Goal: Task Accomplishment & Management: Manage account settings

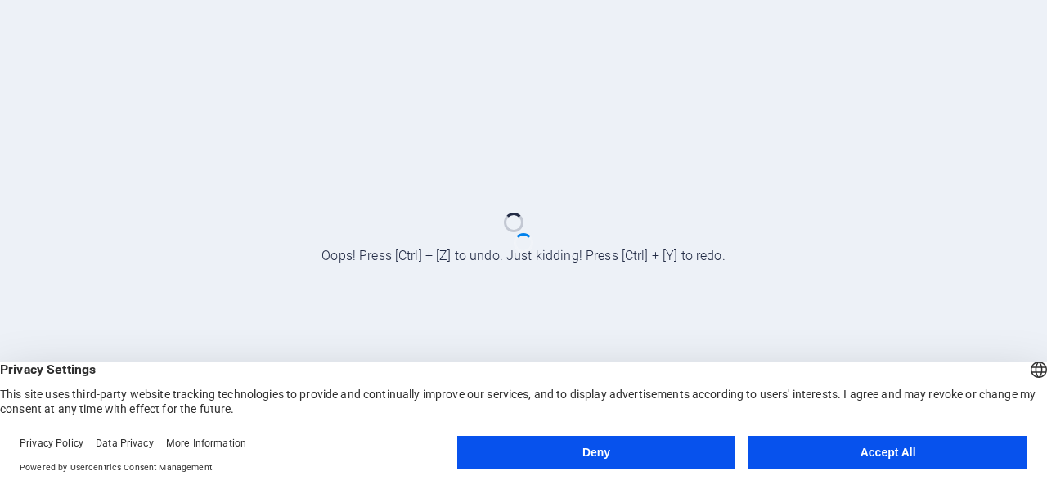
click at [868, 462] on button "Accept All" at bounding box center [888, 452] width 279 height 33
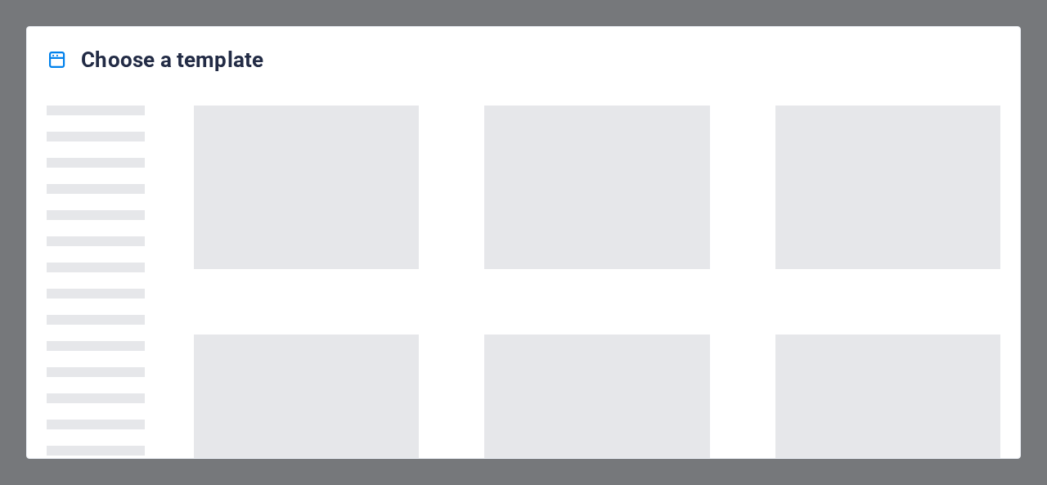
click at [602, 30] on div "Choose a template" at bounding box center [523, 59] width 993 height 65
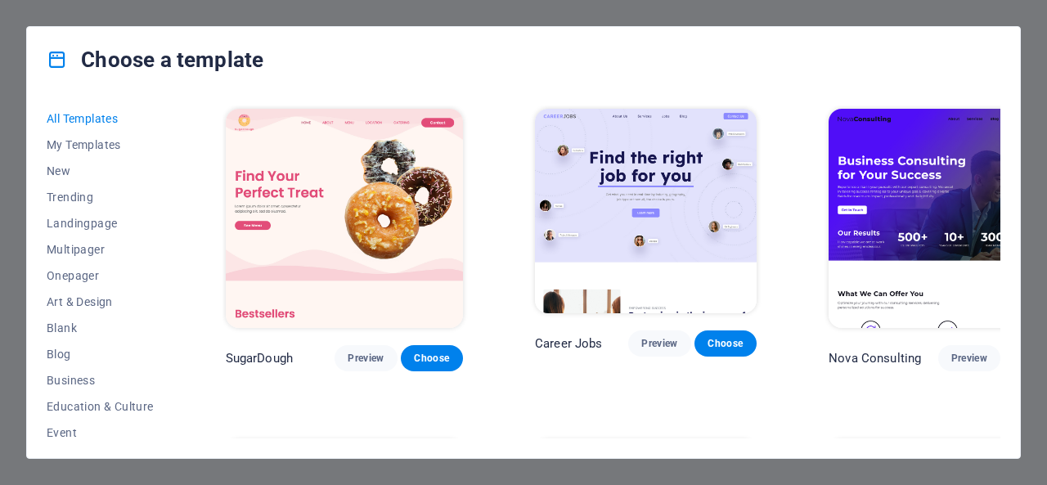
click at [621, 213] on img at bounding box center [646, 211] width 222 height 205
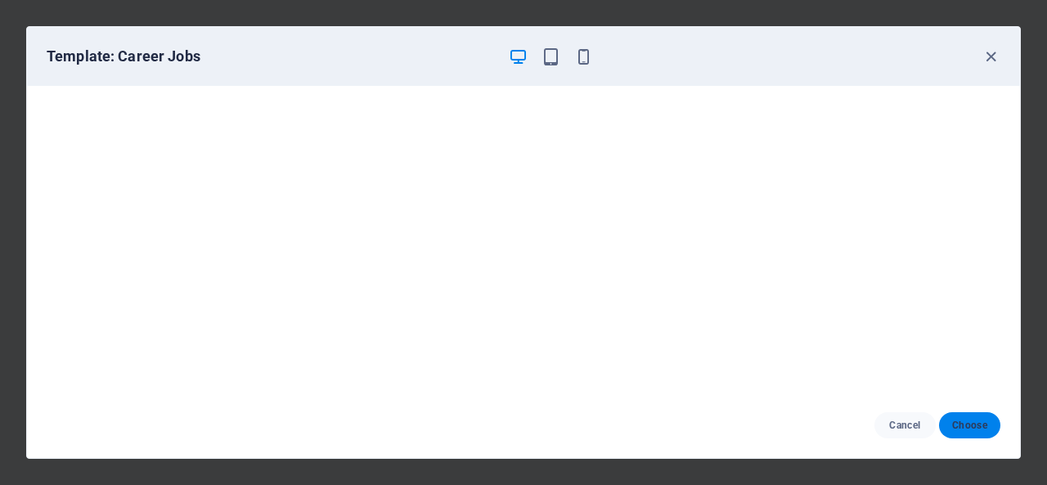
click at [979, 427] on span "Choose" at bounding box center [970, 425] width 35 height 13
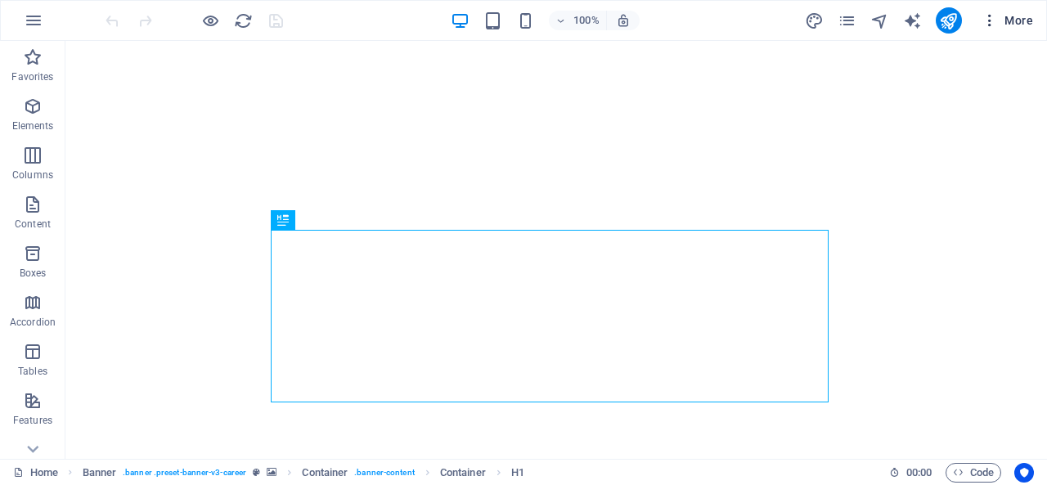
click at [1013, 26] on span "More" at bounding box center [1008, 20] width 52 height 16
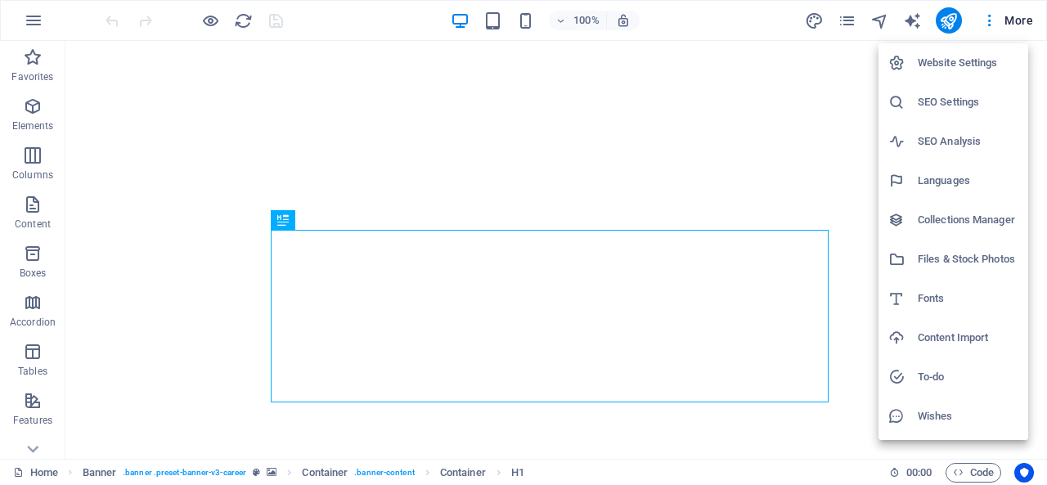
click at [959, 68] on h6 "Website Settings" at bounding box center [968, 63] width 101 height 20
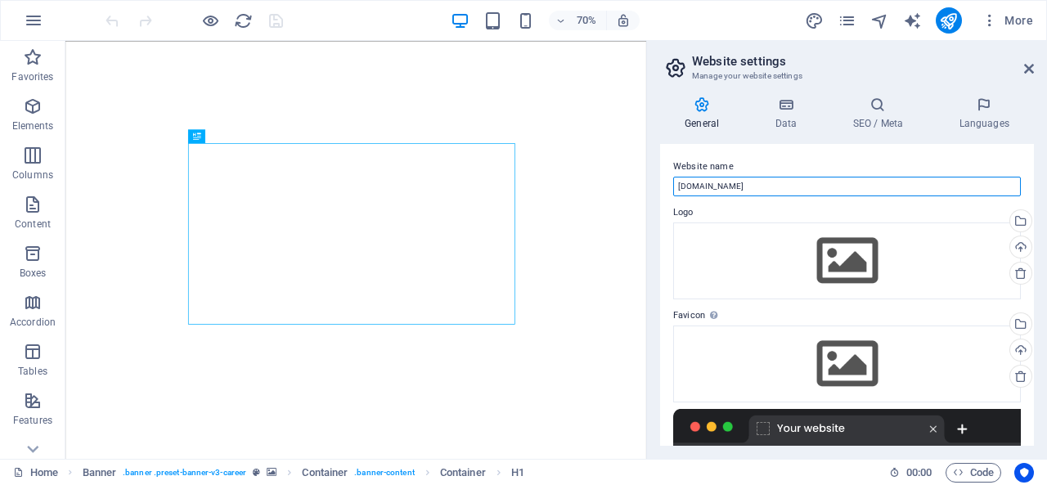
click at [842, 189] on input "[DOMAIN_NAME]" at bounding box center [847, 187] width 348 height 20
type input "j"
type input "J"
type input "JAMUNA GROUP"
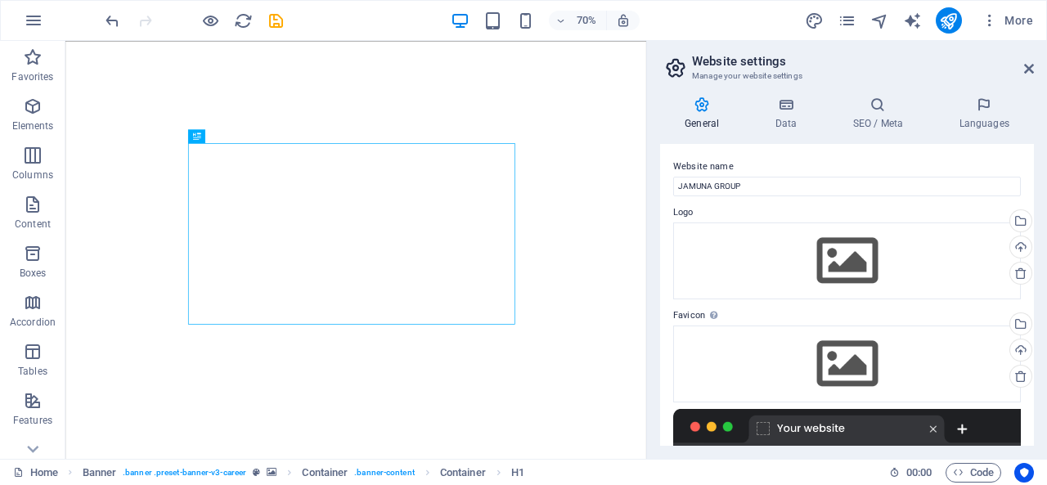
click at [795, 160] on label "Website name" at bounding box center [847, 167] width 348 height 20
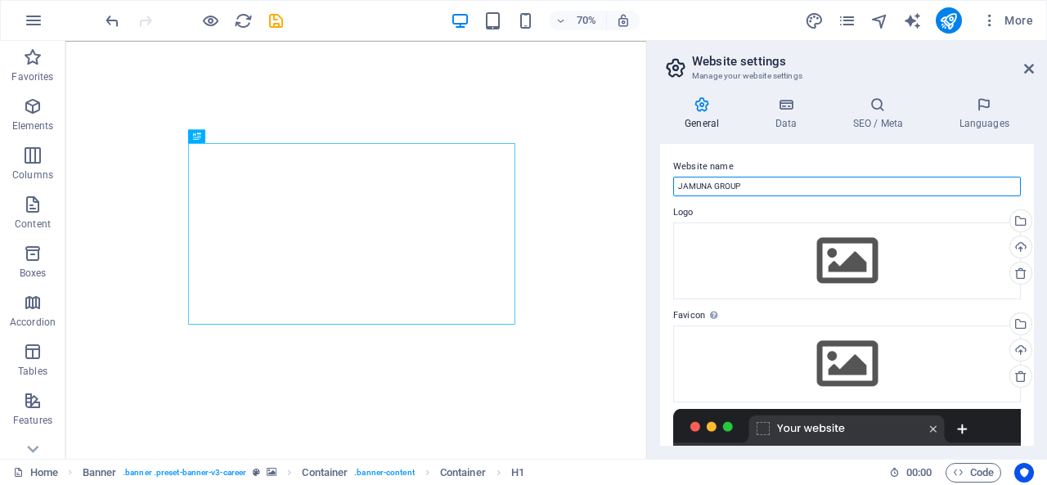
click at [795, 177] on input "JAMUNA GROUP" at bounding box center [847, 187] width 348 height 20
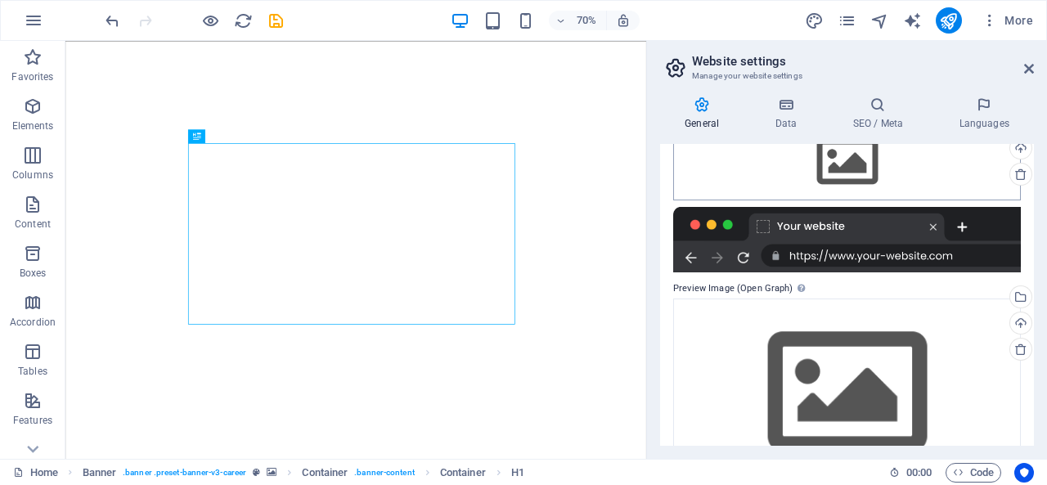
scroll to position [255, 0]
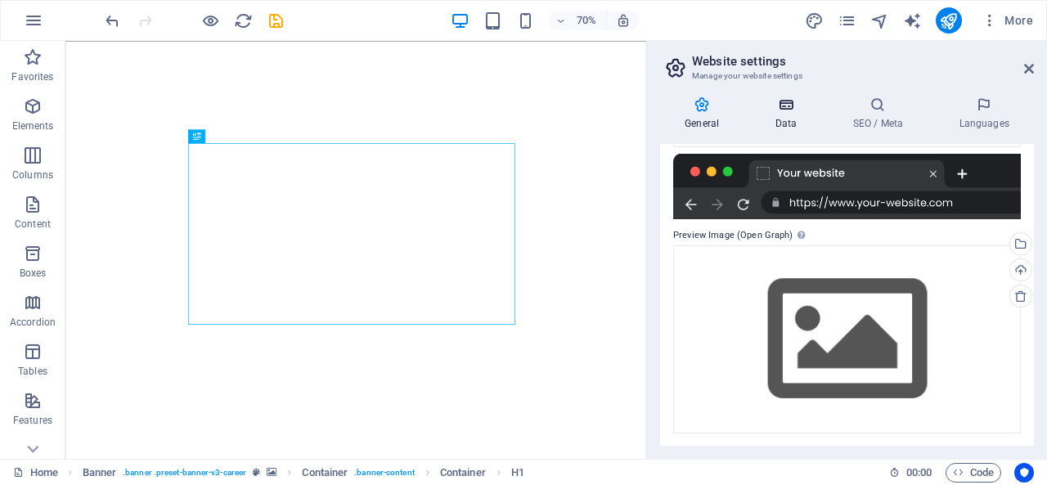
click at [797, 114] on h4 "Data" at bounding box center [789, 114] width 78 height 34
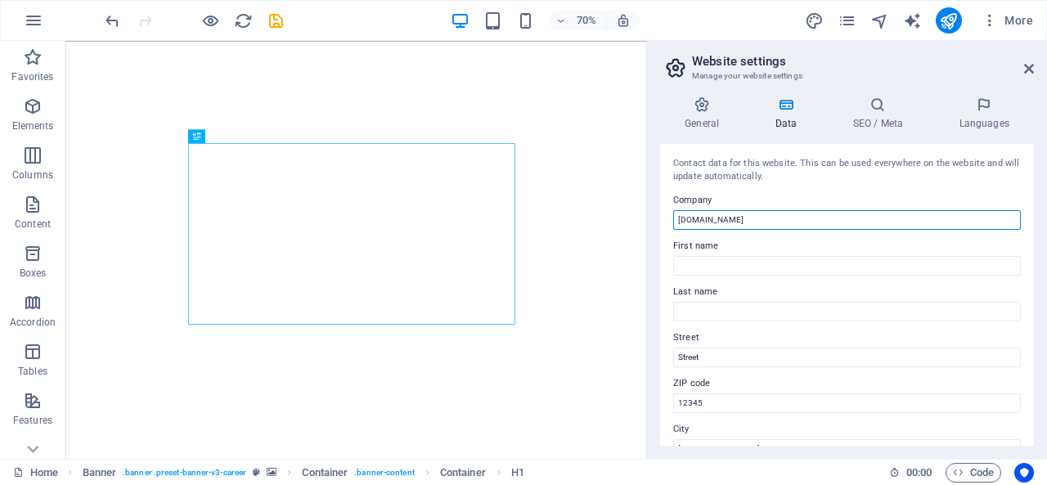
click at [836, 214] on input "jamunagroup.freelancerfiroj.com" at bounding box center [847, 220] width 348 height 20
type input "JAMUNA GROUP"
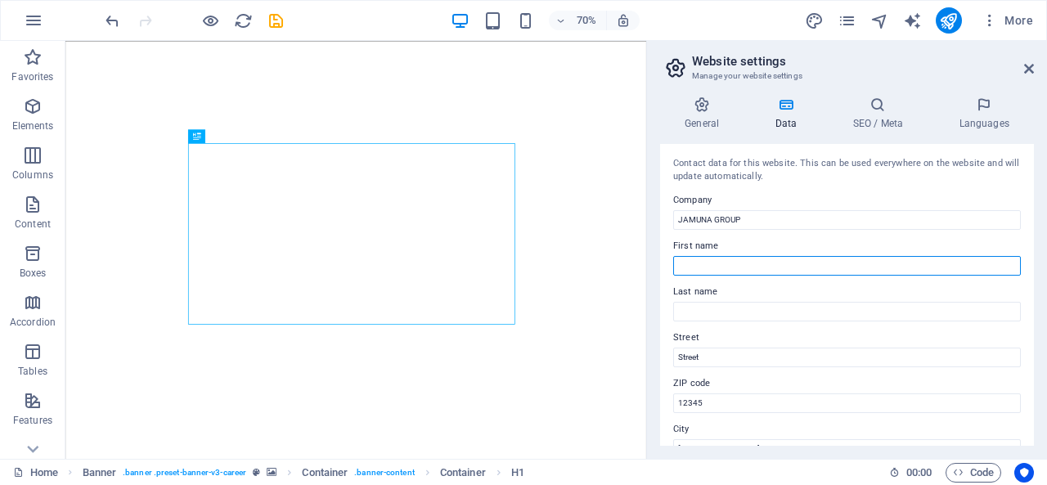
click at [774, 264] on input "First name" at bounding box center [847, 266] width 348 height 20
type input "APON"
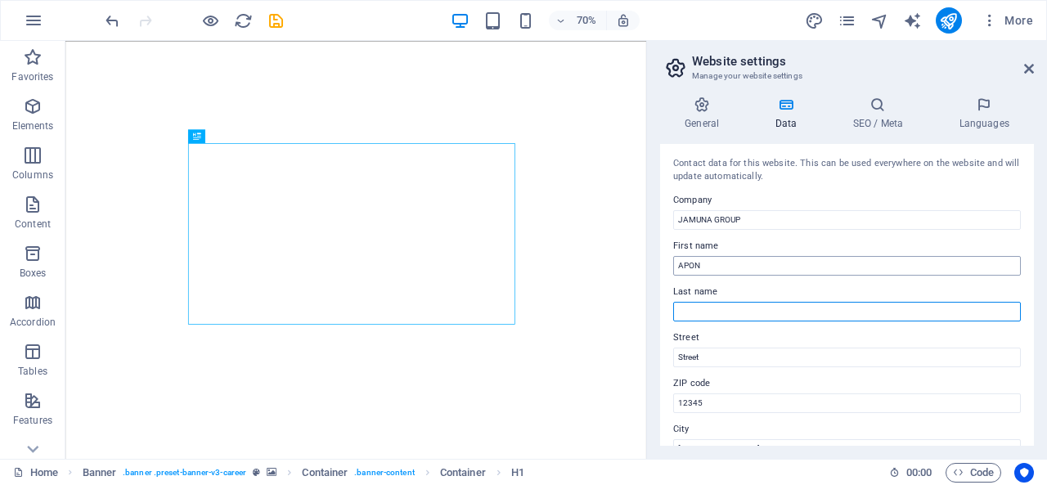
type input "[DEMOGRAPHIC_DATA]"
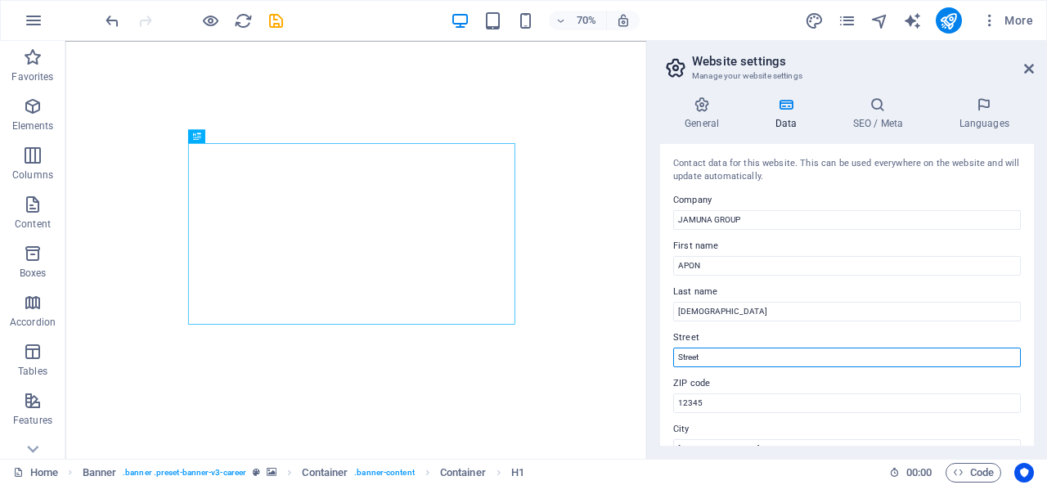
click at [738, 360] on input "Street" at bounding box center [847, 358] width 348 height 20
drag, startPoint x: 738, startPoint y: 360, endPoint x: 651, endPoint y: 356, distance: 87.7
click at [649, 356] on aside "Website settings Manage your website settings General Data SEO / Meta Languages…" at bounding box center [846, 250] width 401 height 418
paste input "3363 So. Hunter Ct, West Valley City, UT, 84120 United States of America"
type input "3363 So. Hunter Ct, West Valley City, UT, 84120 United States of America"
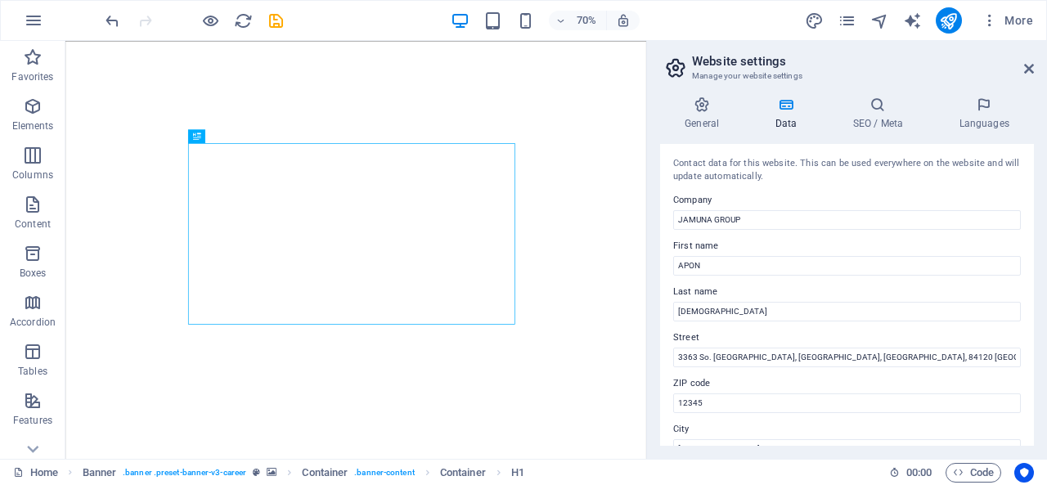
click at [807, 191] on label "Company" at bounding box center [847, 201] width 348 height 20
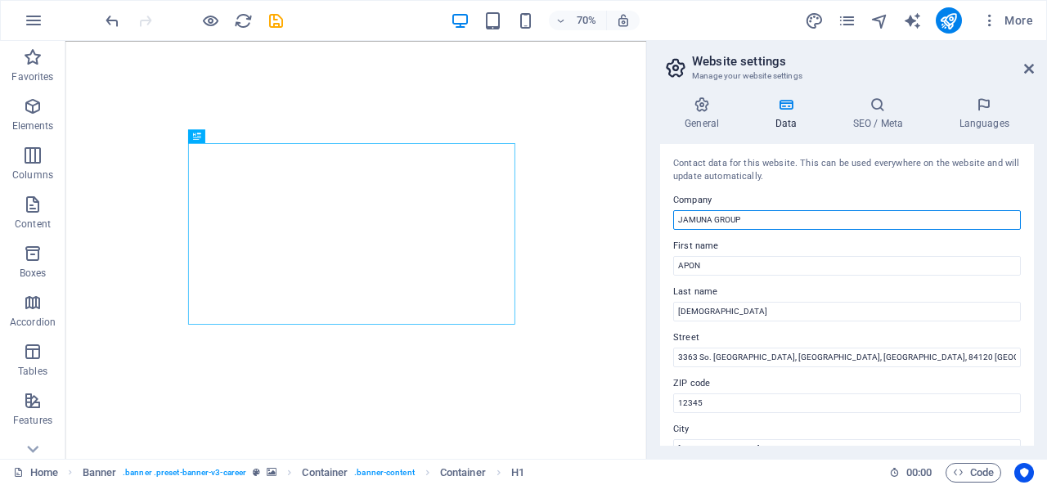
click at [807, 210] on input "JAMUNA GROUP" at bounding box center [847, 220] width 348 height 20
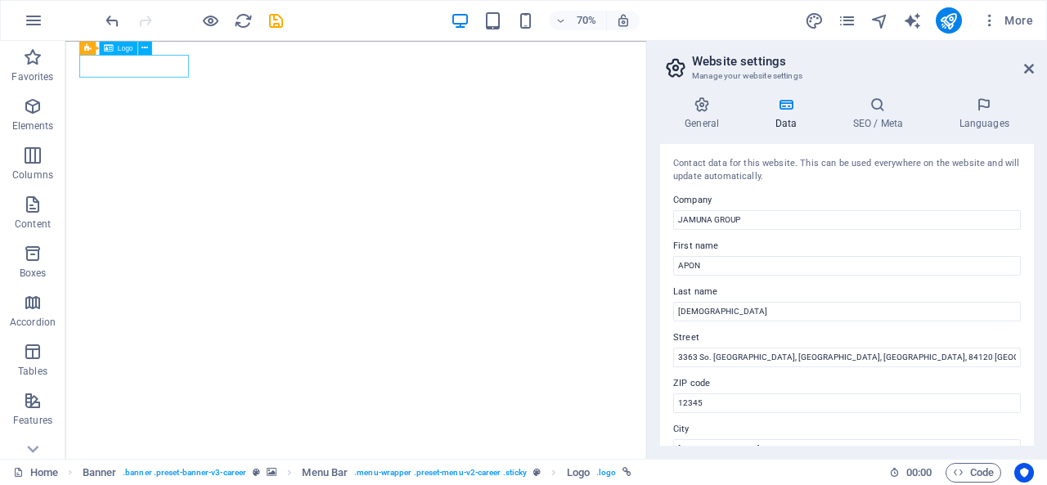
select select "px"
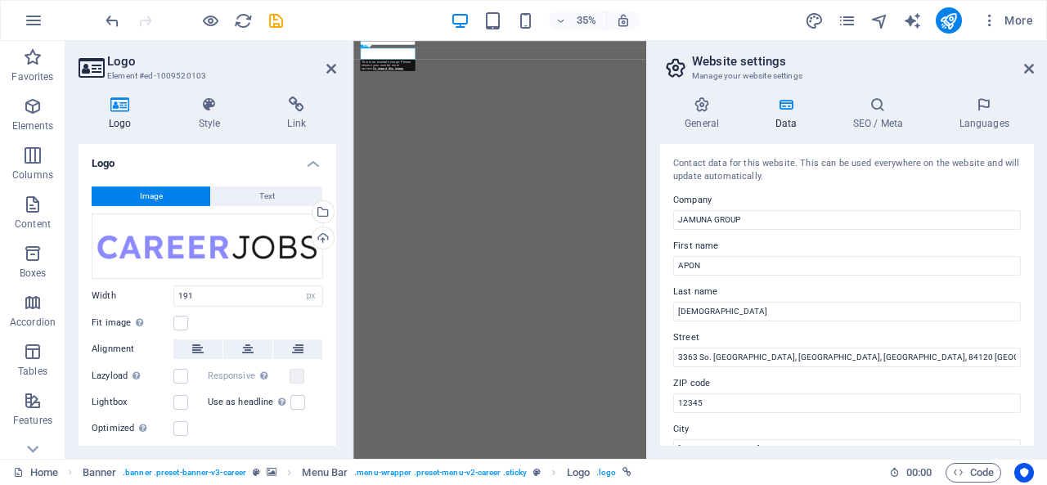
scroll to position [43, 0]
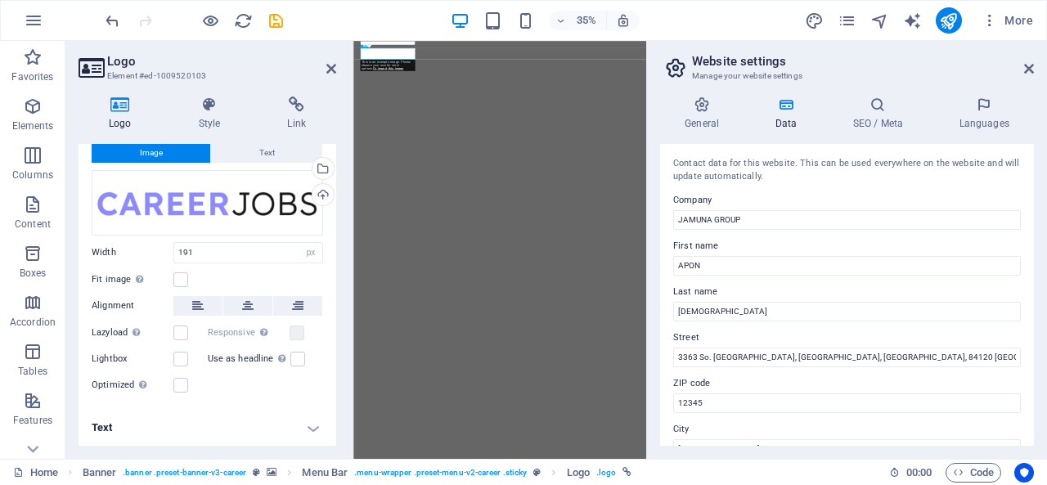
click at [306, 429] on h4 "Text" at bounding box center [208, 427] width 258 height 39
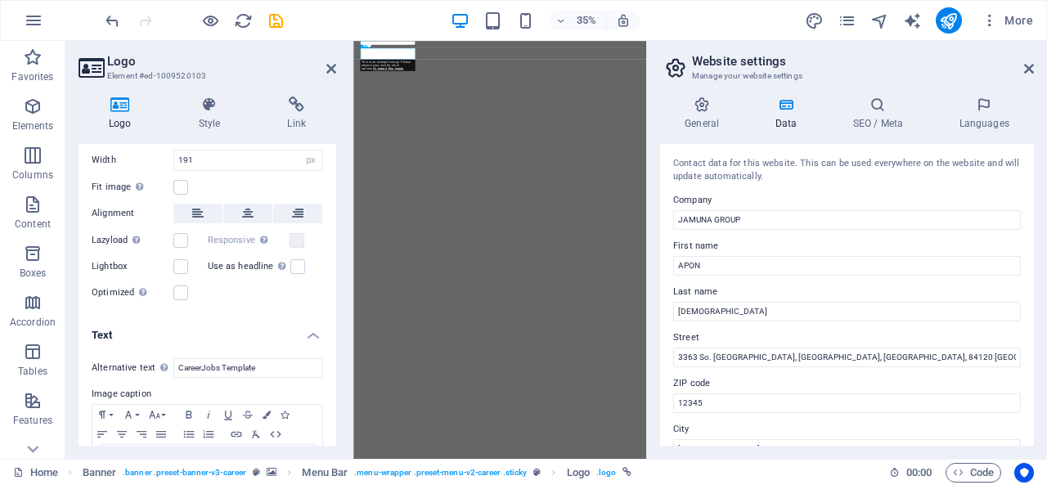
scroll to position [196, 0]
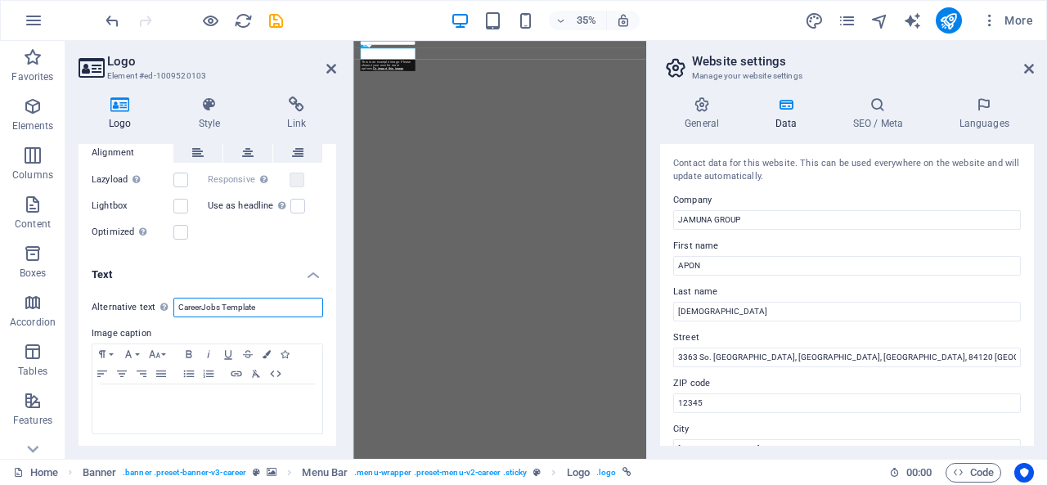
click at [273, 309] on input "CareerJobs Template" at bounding box center [248, 308] width 150 height 20
type input "JAMUNA GROUP"
click at [270, 274] on h4 "Text" at bounding box center [208, 269] width 258 height 29
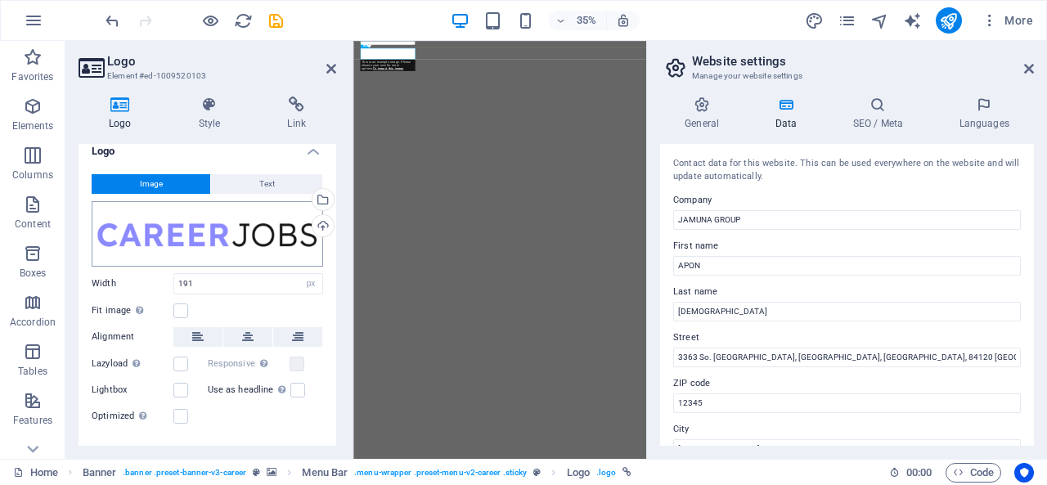
scroll to position [0, 0]
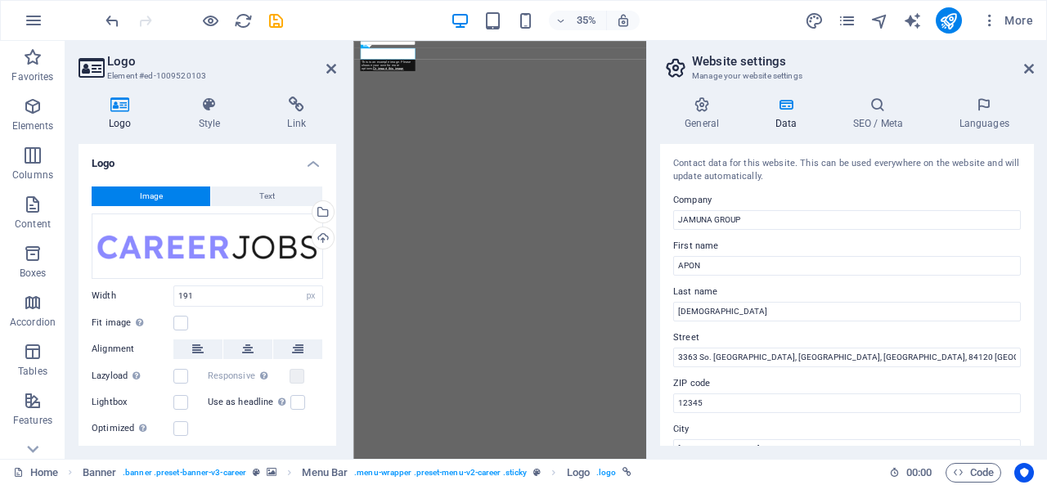
click at [177, 160] on h4 "Logo" at bounding box center [208, 158] width 258 height 29
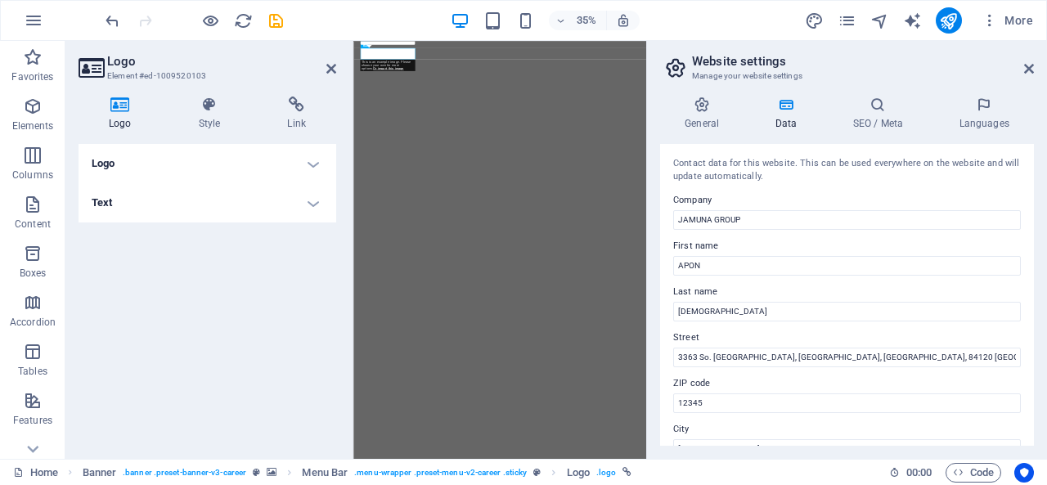
click at [313, 163] on h4 "Logo" at bounding box center [208, 163] width 258 height 39
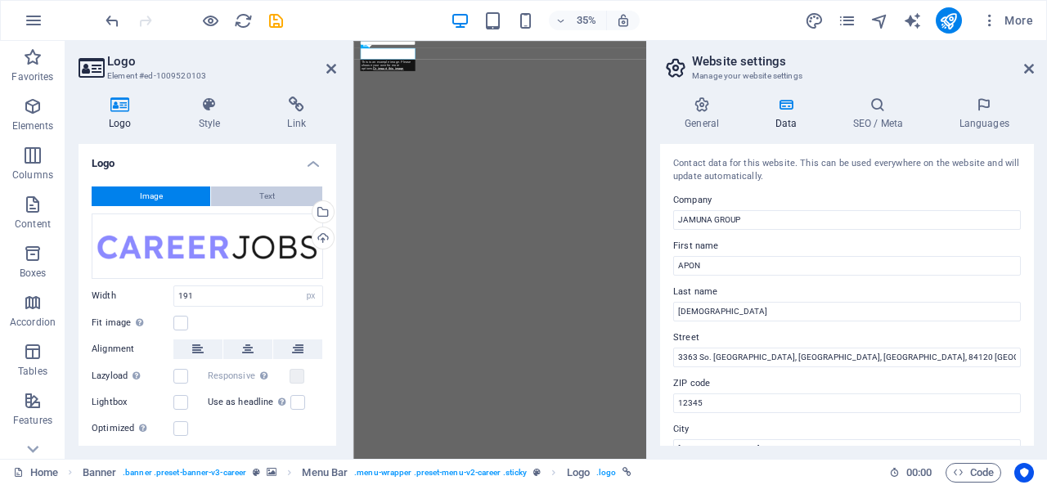
click at [277, 196] on button "Text" at bounding box center [266, 197] width 111 height 20
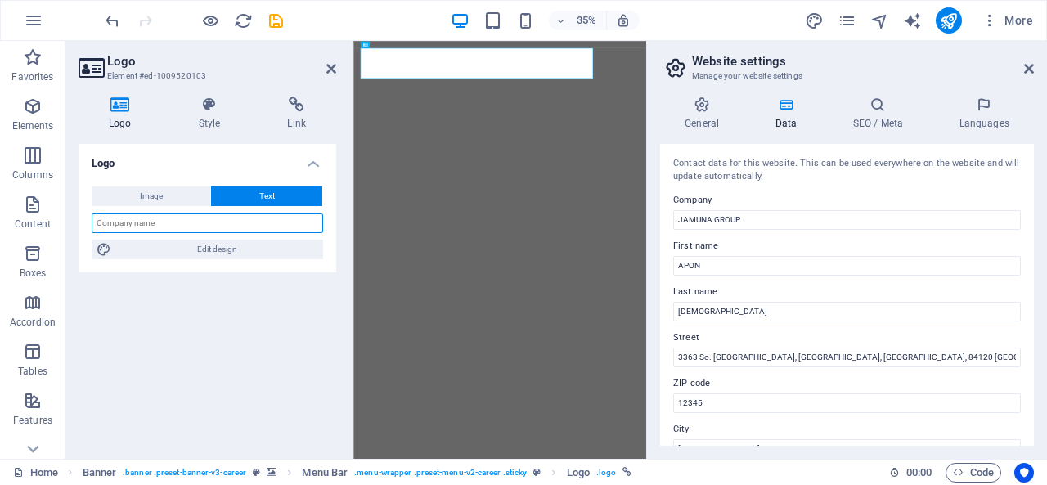
click at [178, 223] on input "text" at bounding box center [208, 224] width 232 height 20
type input "j"
click at [231, 300] on div "Logo Image Text Drag files here, click to choose files or select files from Fil…" at bounding box center [208, 295] width 258 height 302
click at [304, 194] on button "Text" at bounding box center [266, 197] width 111 height 20
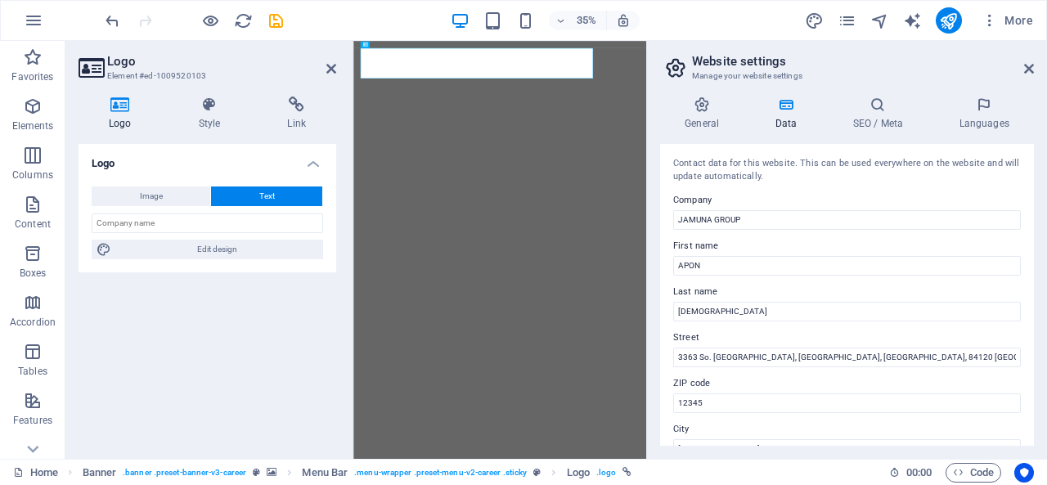
click at [124, 115] on h4 "Logo" at bounding box center [124, 114] width 90 height 34
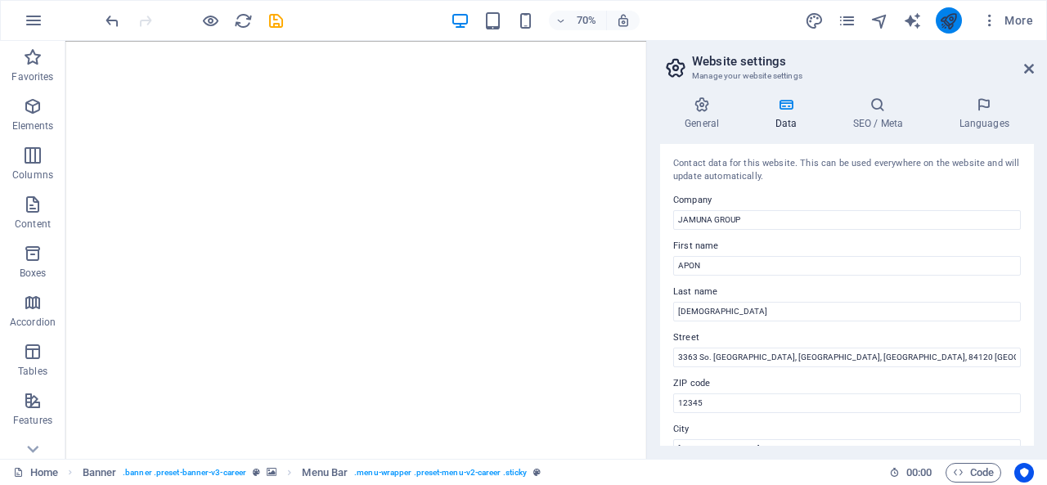
click at [937, 24] on button "publish" at bounding box center [949, 20] width 26 height 26
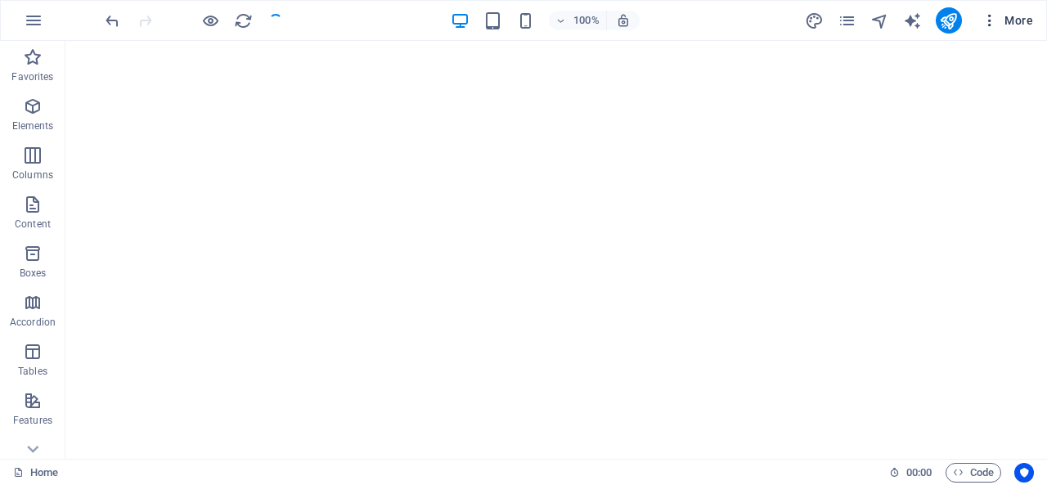
click at [1029, 16] on span "More" at bounding box center [1008, 20] width 52 height 16
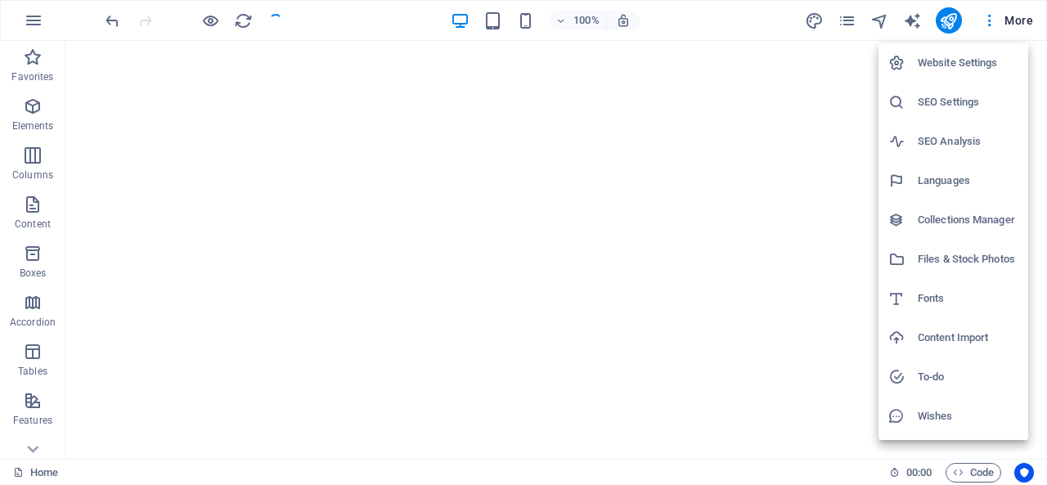
click at [949, 67] on h6 "Website Settings" at bounding box center [968, 63] width 101 height 20
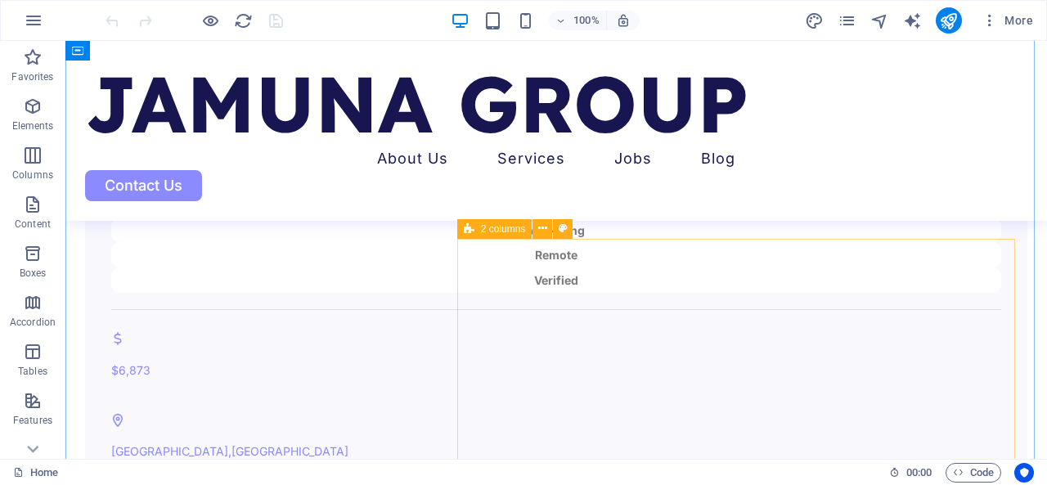
scroll to position [4308, 0]
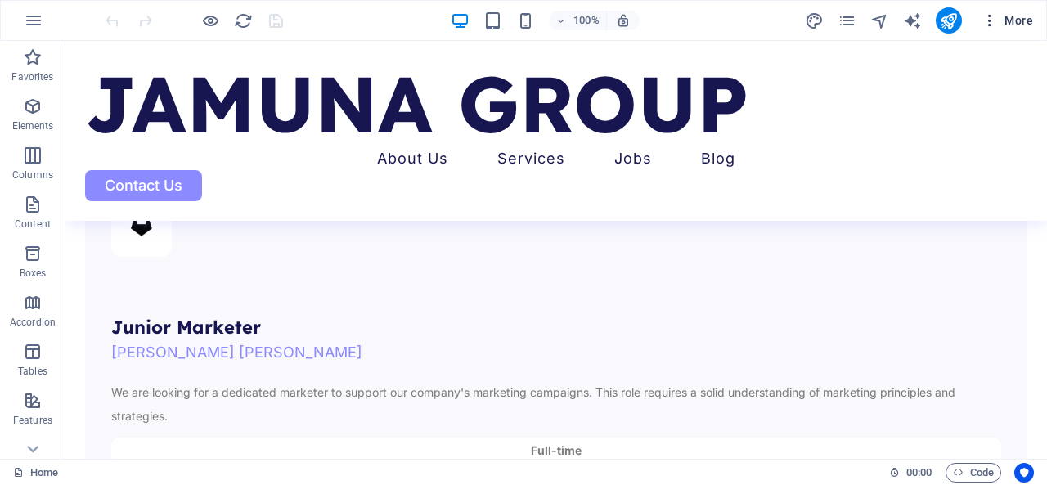
click at [1008, 19] on span "More" at bounding box center [1008, 20] width 52 height 16
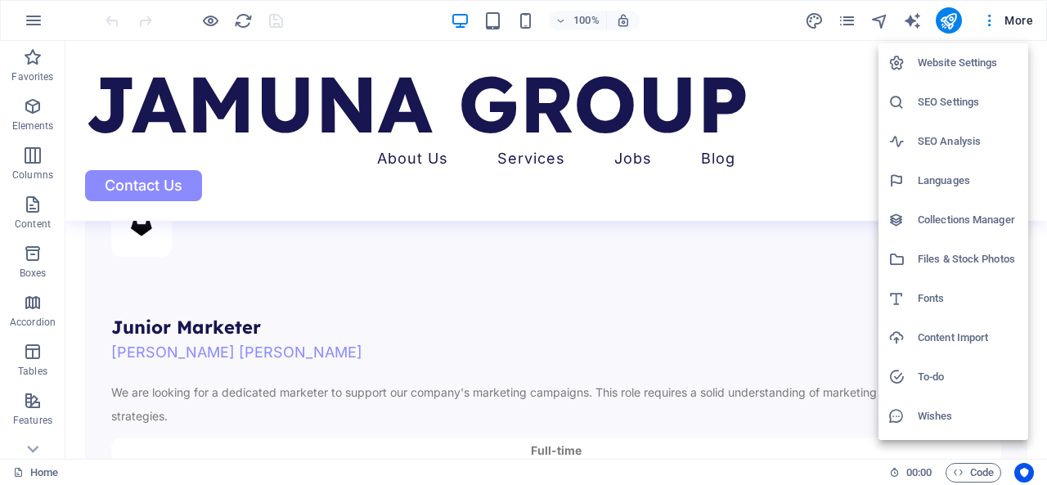
click at [966, 105] on h6 "SEO Settings" at bounding box center [968, 102] width 101 height 20
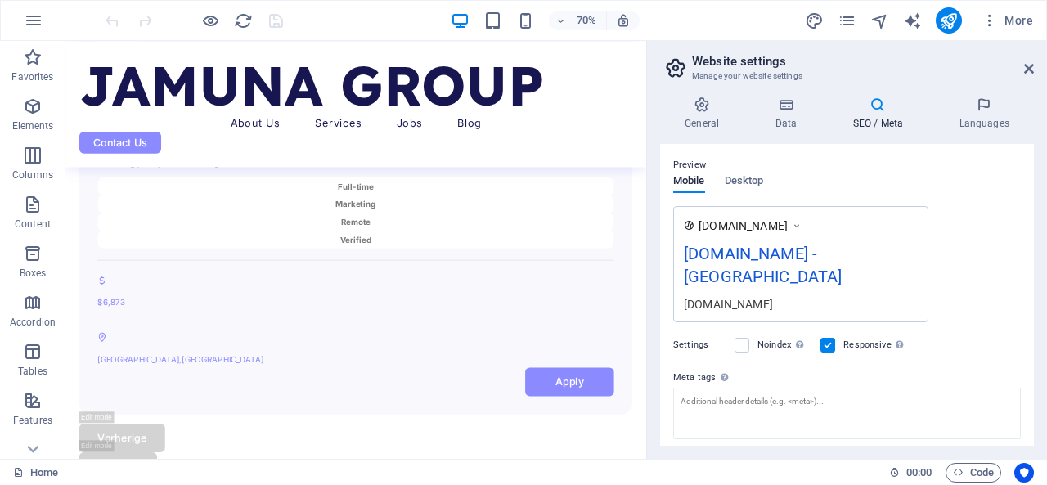
scroll to position [321, 0]
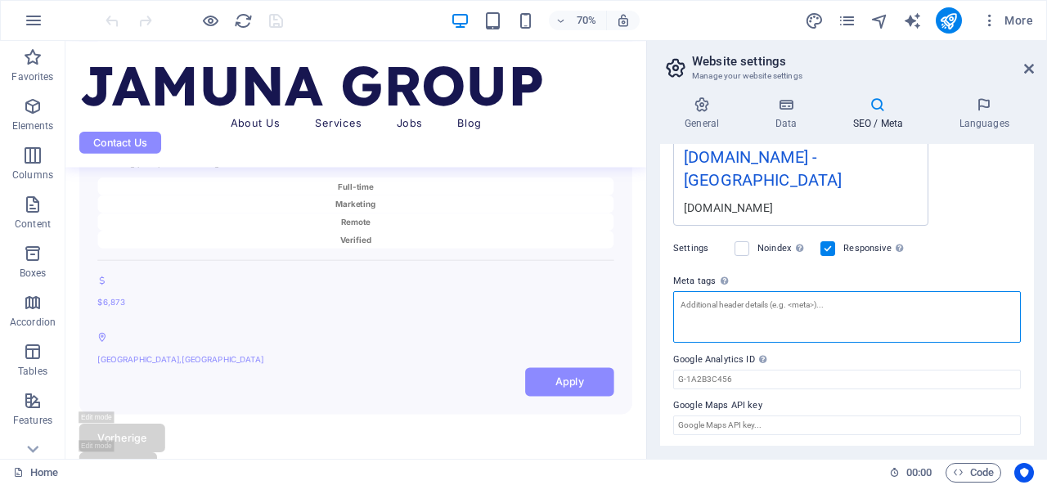
click at [892, 304] on textarea "Meta tags Enter HTML code here that will be placed inside the tags of your webs…" at bounding box center [847, 317] width 348 height 52
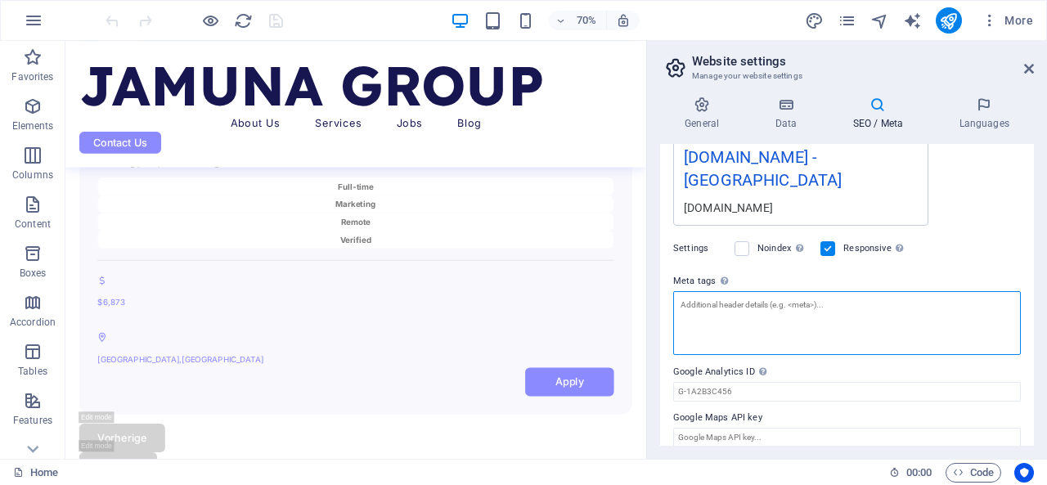
click at [804, 309] on textarea "Meta tags Enter HTML code here that will be placed inside the tags of your webs…" at bounding box center [847, 323] width 348 height 64
paste textarea "<meta name="facebook-domain-verification" content="40x44zpbf2dxane3lr5o2ib86x2x…"
drag, startPoint x: 909, startPoint y: 300, endPoint x: 973, endPoint y: 269, distance: 71.0
click at [957, 279] on div "Meta tags Enter HTML code here that will be placed inside the tags of your webs…" at bounding box center [847, 314] width 348 height 84
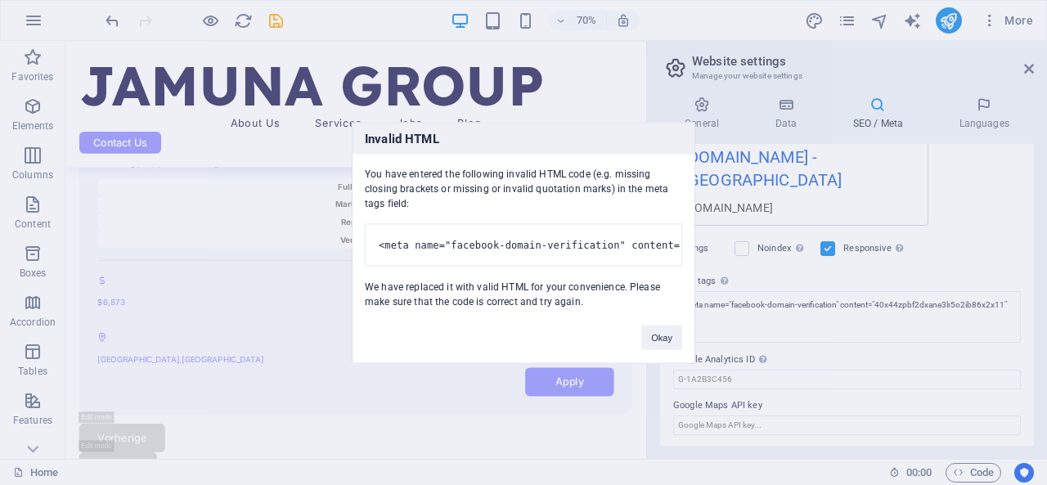
type textarea "<meta name="facebook-domain-verification" content="40x44zpbf2dxane3lr5o2ib86x2x…"
click at [984, 253] on body "JAMUNA GROUP Home Favorites Elements Columns Content Boxes Accordion Tables Fea…" at bounding box center [523, 242] width 1047 height 485
click at [661, 340] on button "Okay" at bounding box center [662, 337] width 41 height 25
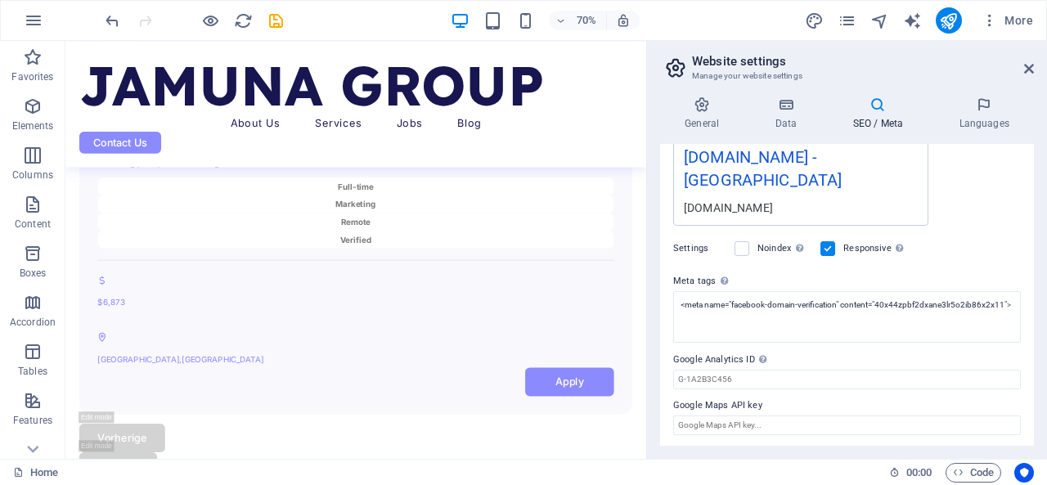
click at [970, 229] on div "Settings Noindex Instruct search engines to exclude this website from search re…" at bounding box center [847, 249] width 348 height 46
click at [935, 17] on div "More" at bounding box center [922, 20] width 235 height 26
click at [949, 17] on icon "publish" at bounding box center [948, 20] width 19 height 19
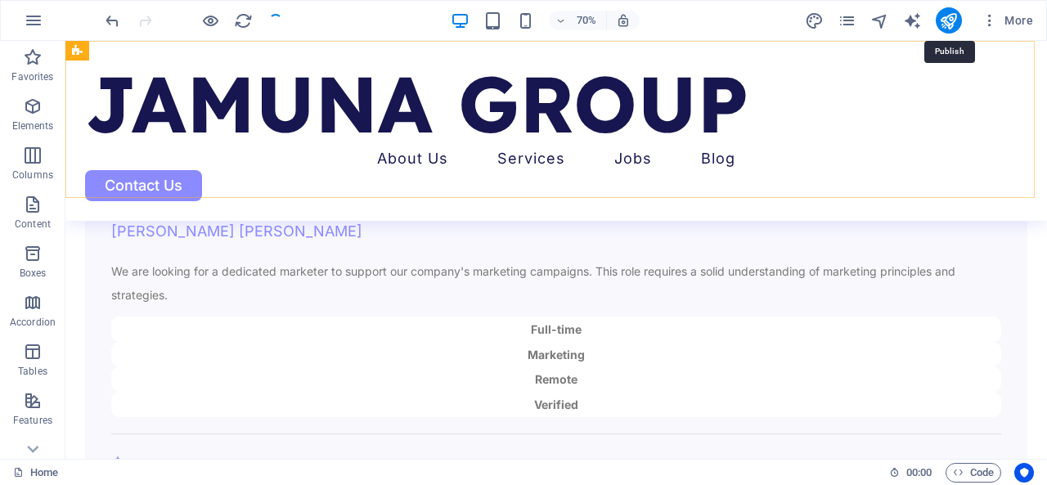
scroll to position [4308, 0]
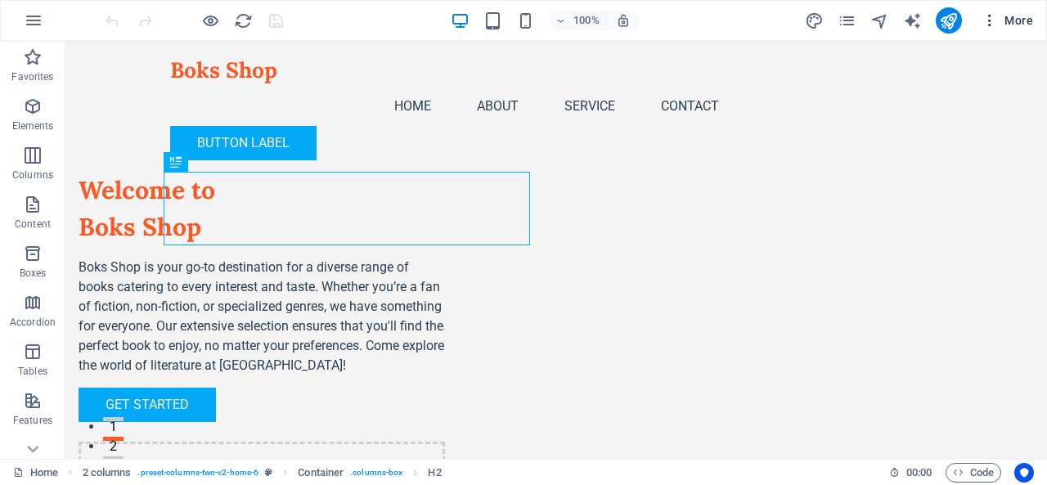
click at [1020, 19] on span "More" at bounding box center [1008, 20] width 52 height 16
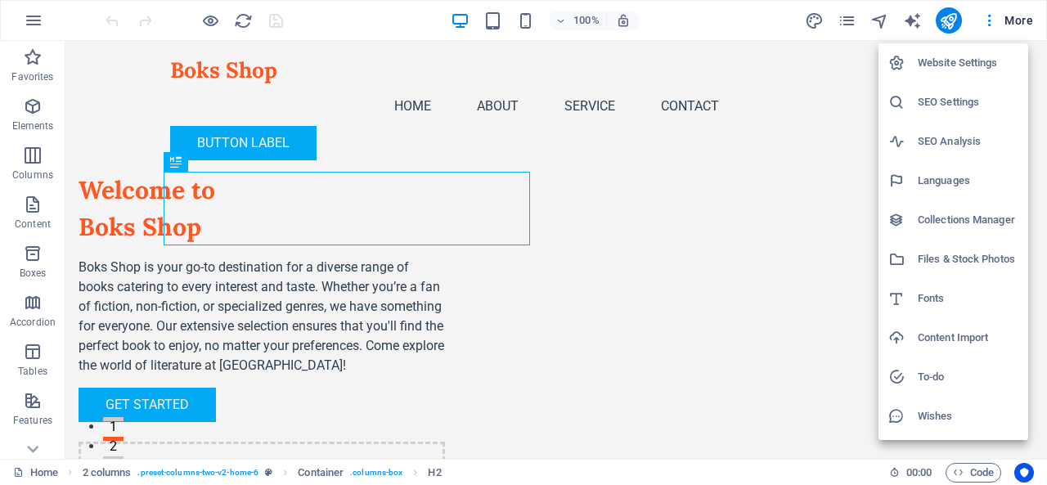
click at [948, 65] on h6 "Website Settings" at bounding box center [968, 63] width 101 height 20
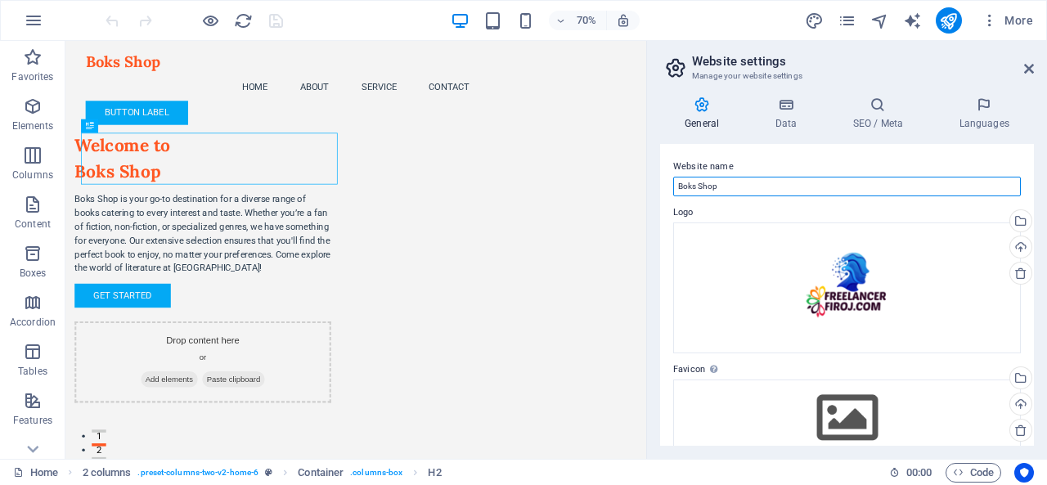
click at [767, 183] on input "Boks Shop" at bounding box center [847, 187] width 348 height 20
type input "JAMUNA GROUP"
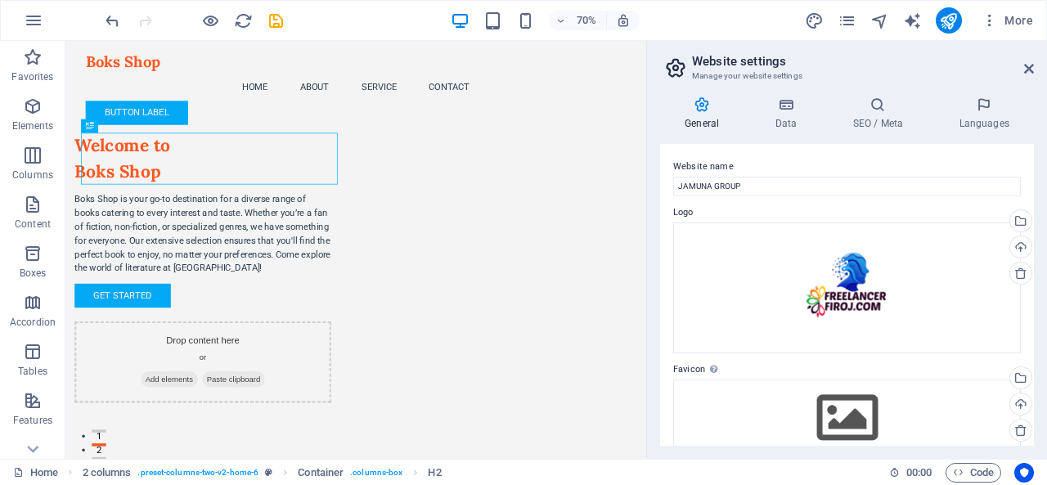
click at [764, 161] on label "Website name" at bounding box center [847, 167] width 348 height 20
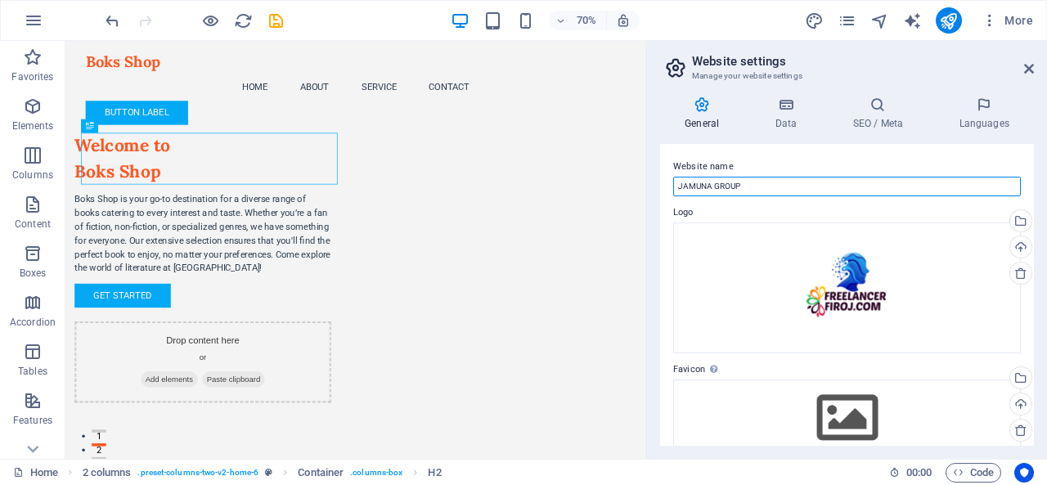
click at [764, 177] on input "JAMUNA GROUP" at bounding box center [847, 187] width 348 height 20
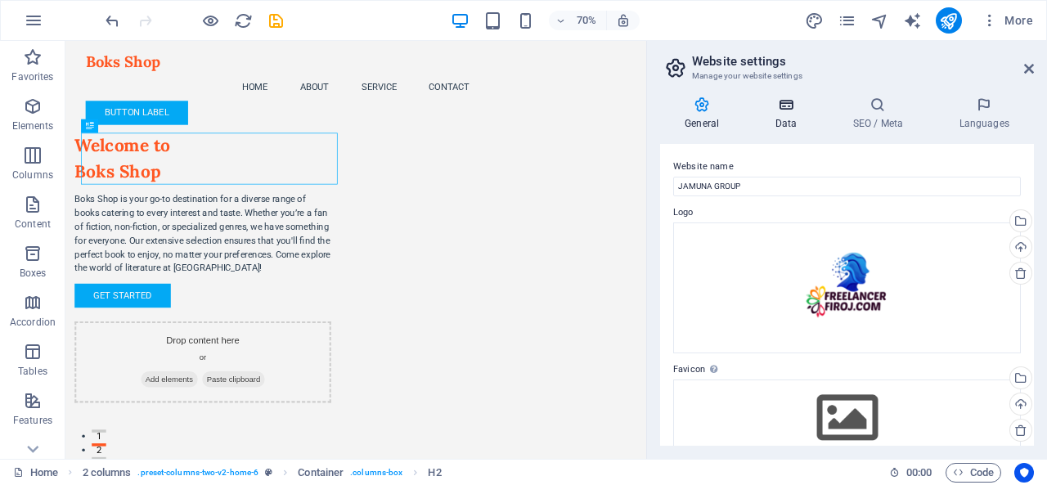
click at [791, 119] on h4 "Data" at bounding box center [789, 114] width 78 height 34
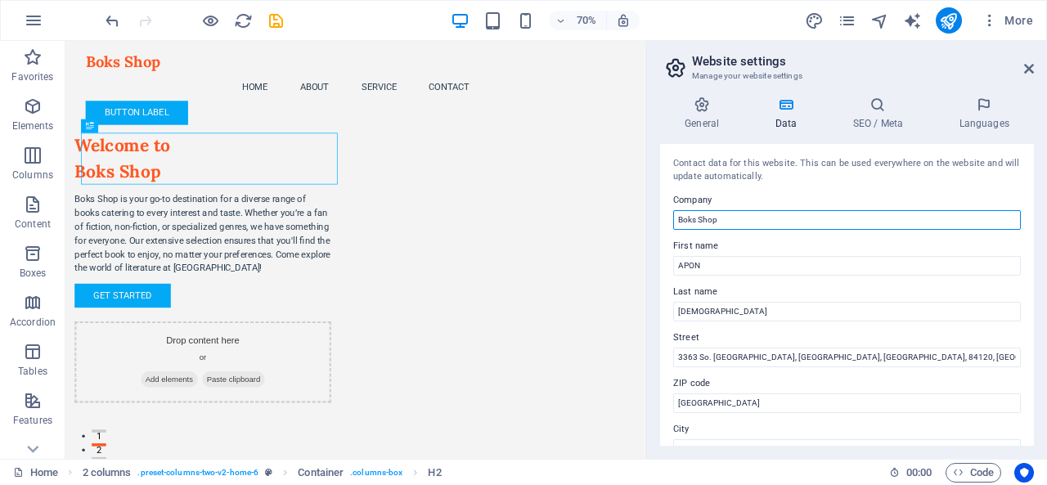
click at [750, 217] on input "Boks Shop" at bounding box center [847, 220] width 348 height 20
type input "JAMUNA GROUP"
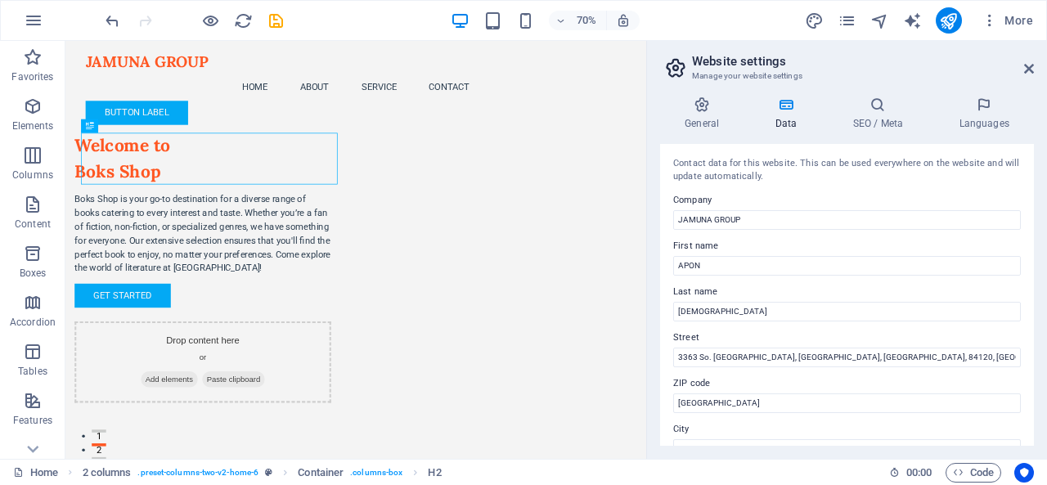
click at [791, 187] on div "Contact data for this website. This can be used everywhere on the website and w…" at bounding box center [847, 295] width 374 height 302
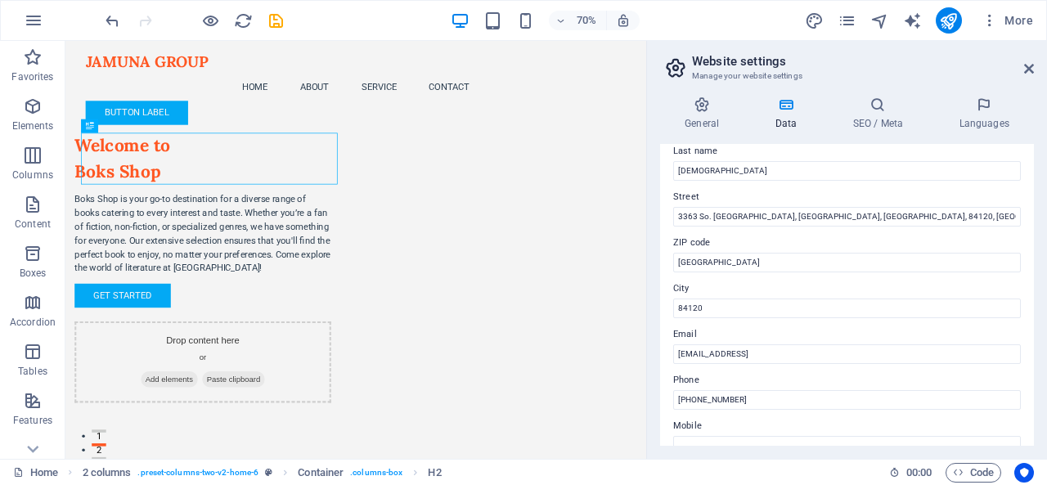
scroll to position [164, 0]
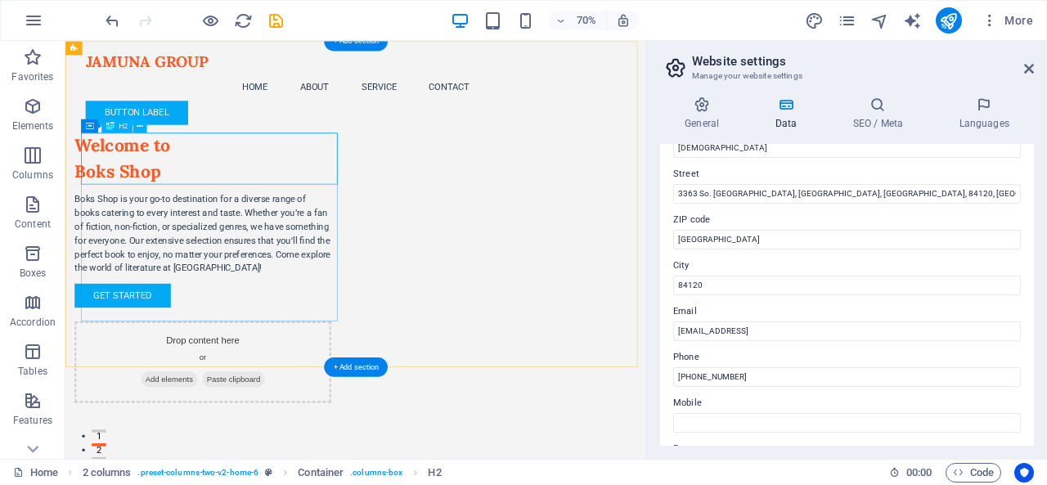
click at [221, 228] on div "Welcome to Boks Shop" at bounding box center [262, 209] width 367 height 74
click at [160, 221] on div "Welcome to Boks Shop" at bounding box center [262, 209] width 367 height 74
click at [161, 225] on div "Welcome to Boks Shop" at bounding box center [262, 209] width 367 height 74
click at [229, 226] on div "Welcome to Boks Shop" at bounding box center [262, 209] width 367 height 74
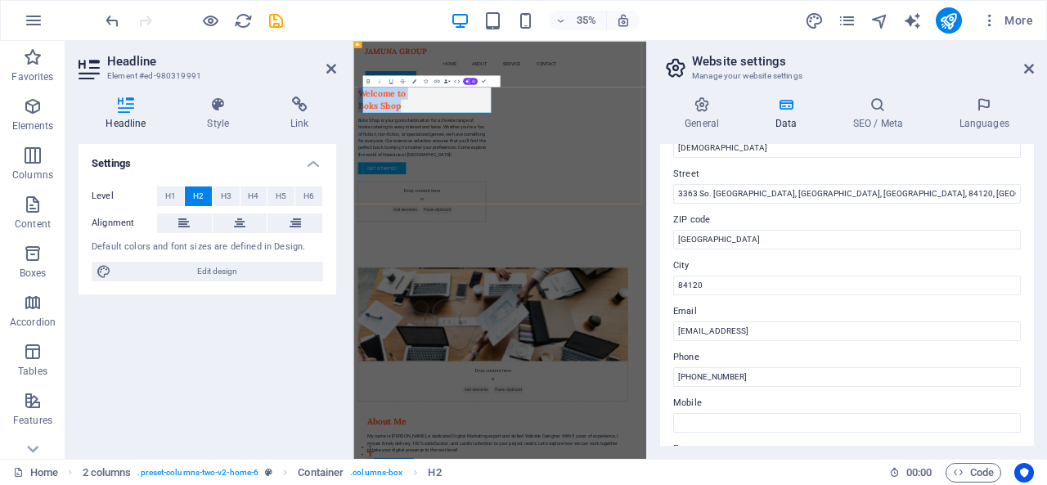
click at [528, 232] on h2 "Welcome to Boks Shop" at bounding box center [550, 209] width 367 height 74
drag, startPoint x: 538, startPoint y: 232, endPoint x: 336, endPoint y: 232, distance: 202.1
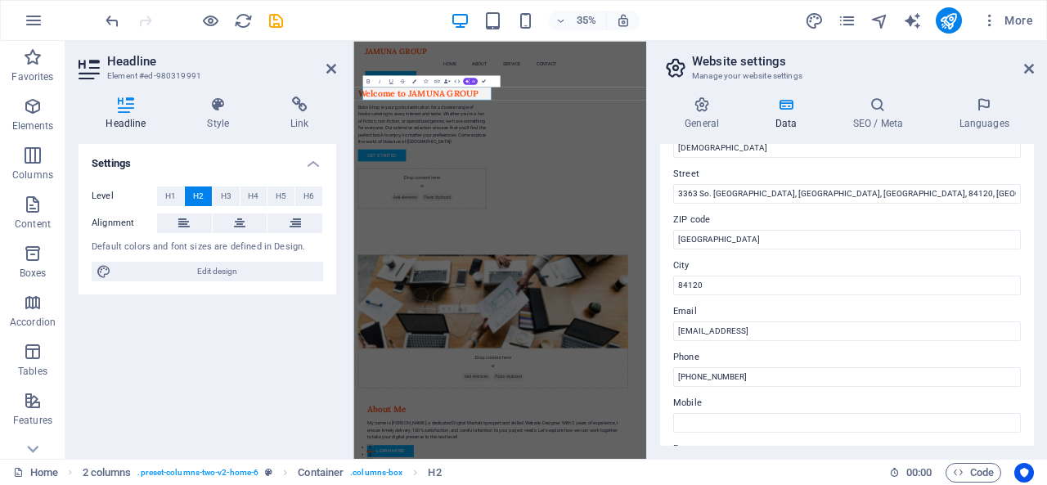
drag, startPoint x: 484, startPoint y: 79, endPoint x: 673, endPoint y: 56, distance: 190.4
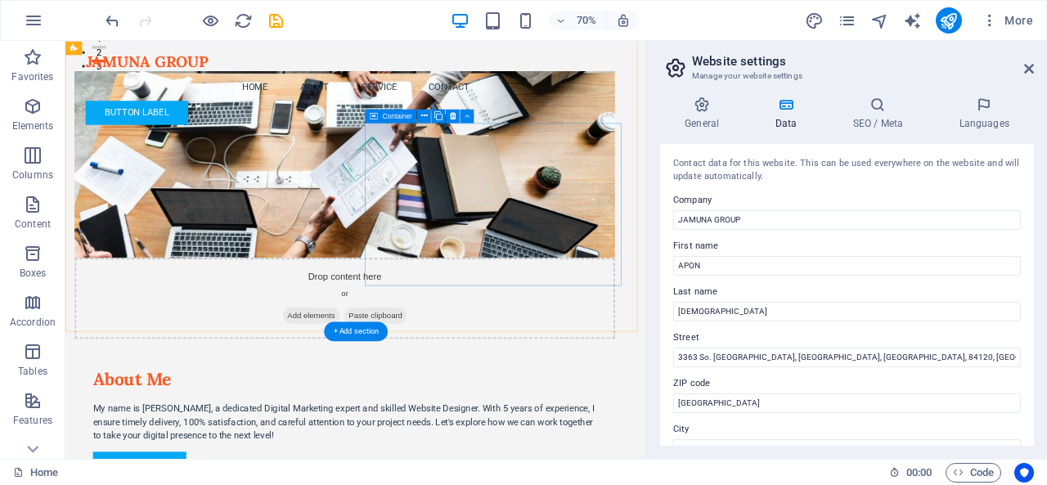
scroll to position [0, 0]
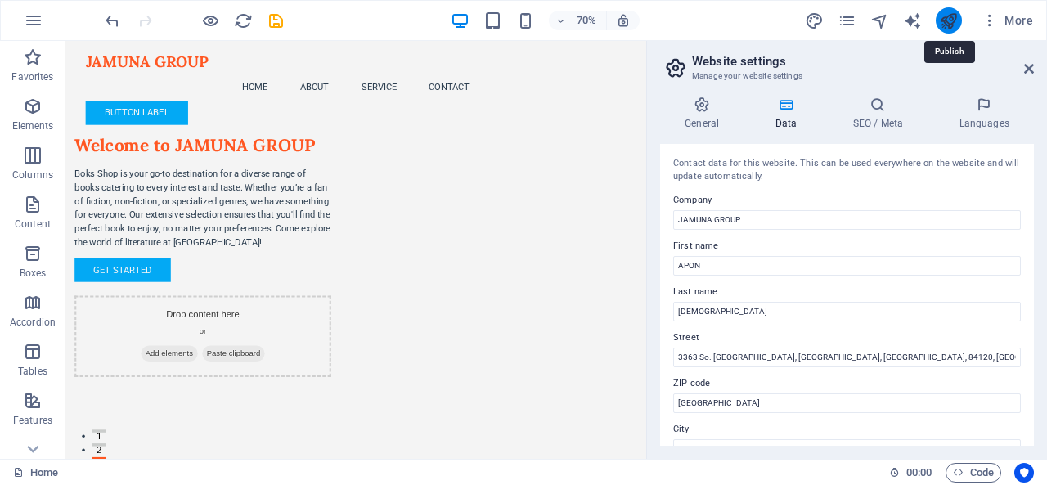
click at [944, 20] on icon "publish" at bounding box center [948, 20] width 19 height 19
checkbox input "false"
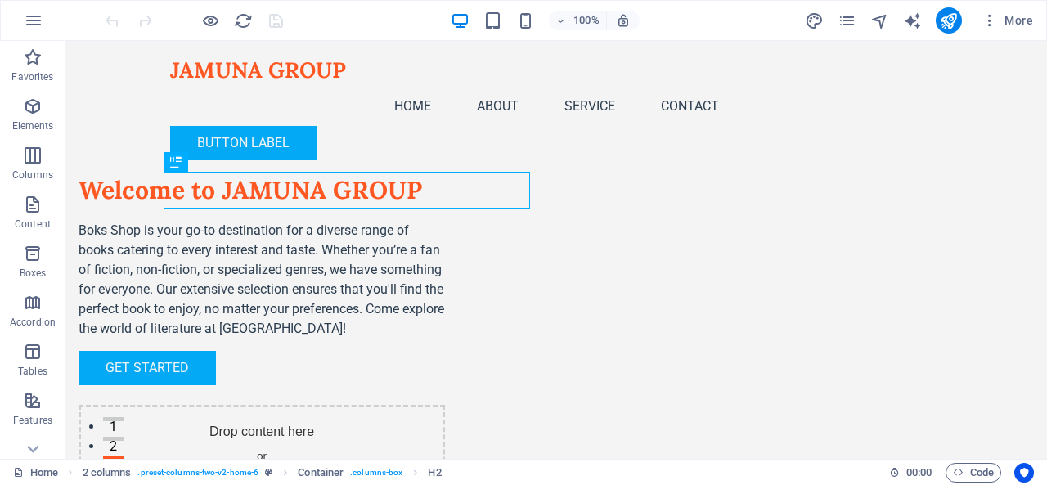
click at [1043, 11] on div "100% More" at bounding box center [524, 20] width 1046 height 39
click at [1033, 14] on span "More" at bounding box center [1008, 20] width 52 height 16
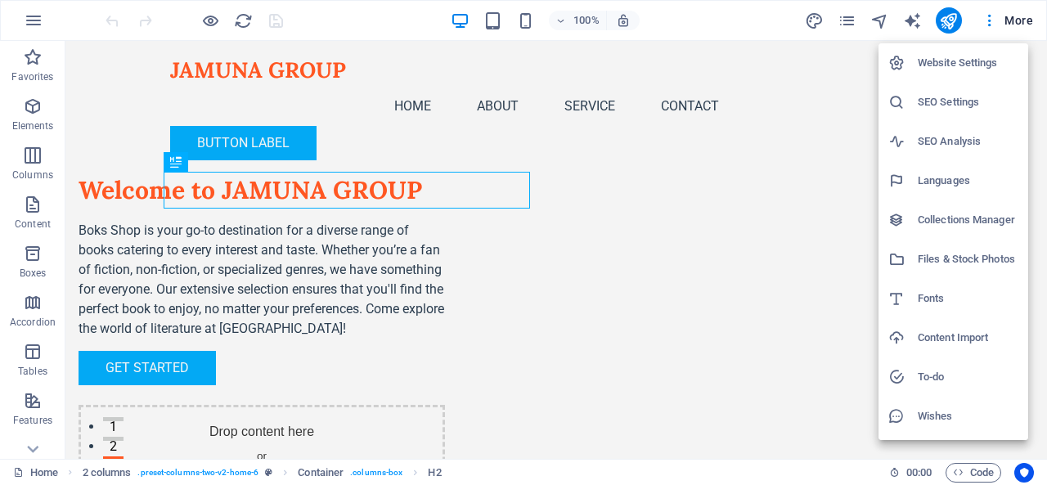
click at [944, 61] on h6 "Website Settings" at bounding box center [968, 63] width 101 height 20
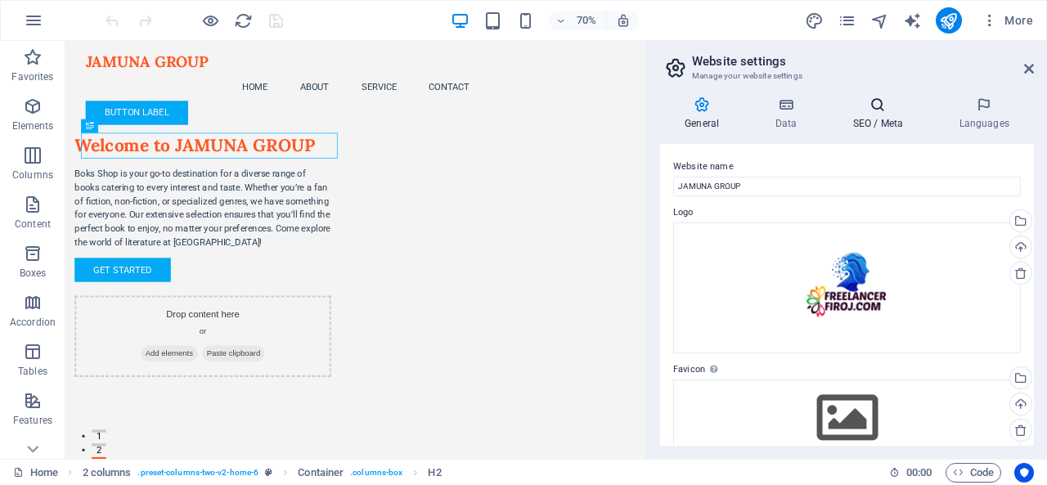
click at [899, 115] on h4 "SEO / Meta" at bounding box center [881, 114] width 106 height 34
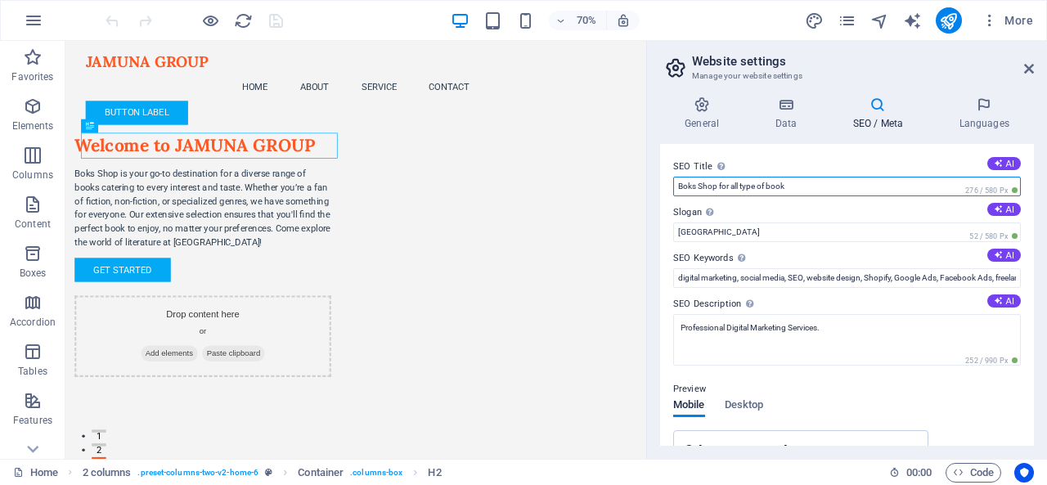
click at [797, 185] on input "Boks Shop for all type of book" at bounding box center [847, 187] width 348 height 20
type input "JAMUNA GROUP FOR ALL ELECTRONICS"
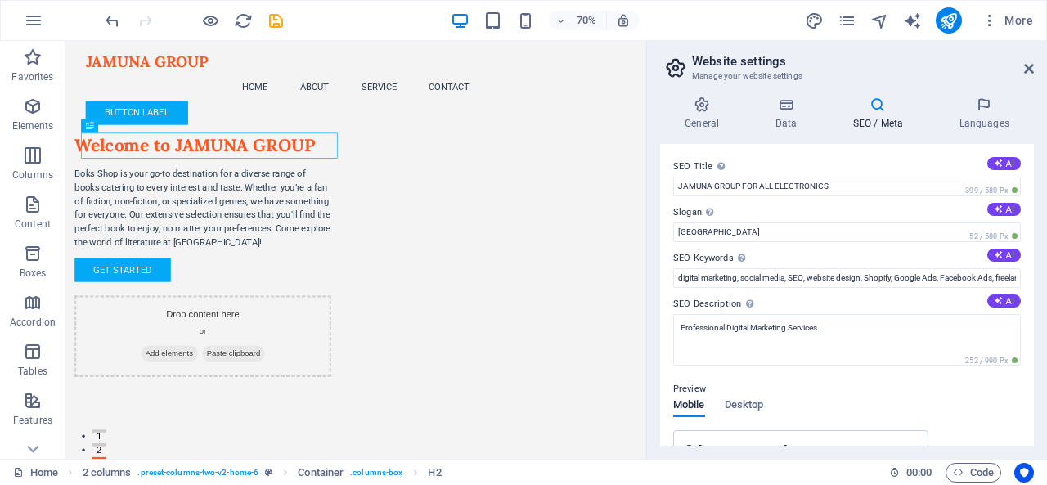
click at [841, 151] on div "SEO Title The title of your website - make it something that stands out in sear…" at bounding box center [847, 295] width 374 height 302
click at [944, 19] on icon "publish" at bounding box center [948, 20] width 19 height 19
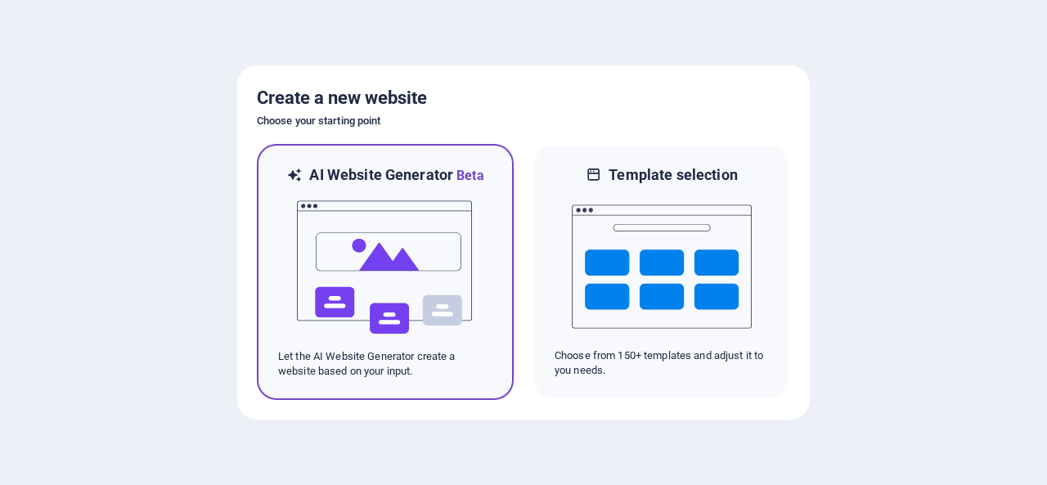
click at [366, 245] on img at bounding box center [385, 268] width 180 height 164
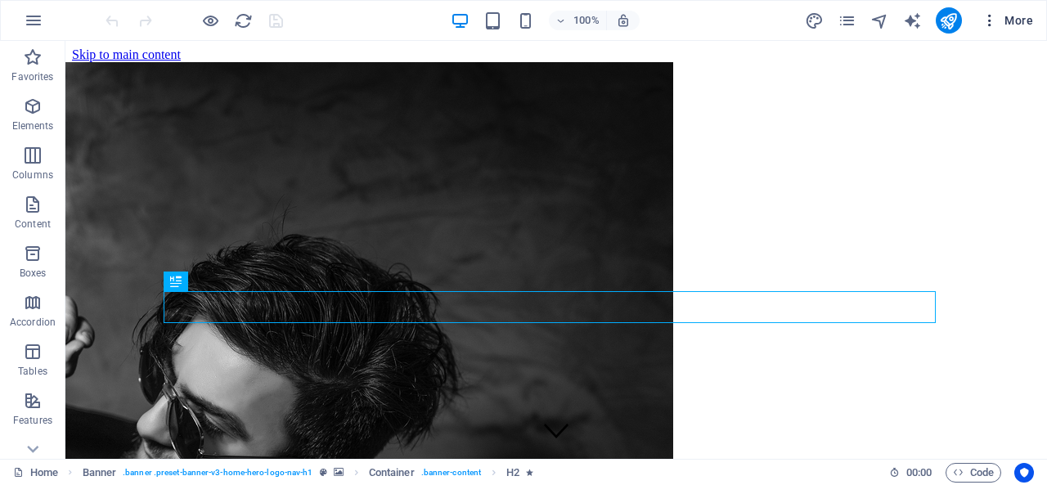
click at [1026, 19] on span "More" at bounding box center [1008, 20] width 52 height 16
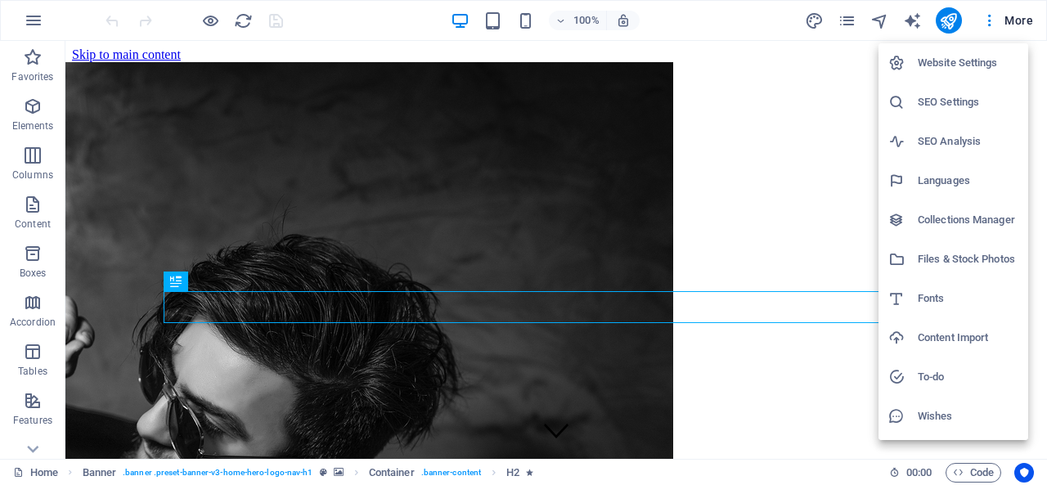
click at [948, 105] on h6 "SEO Settings" at bounding box center [968, 102] width 101 height 20
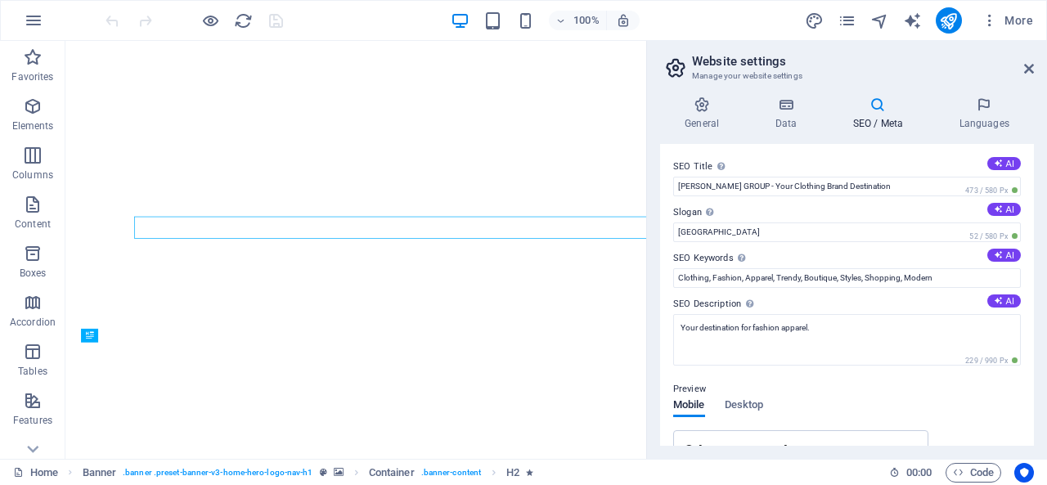
click at [961, 56] on h6 "Website Settings" at bounding box center [978, 54] width 75 height 11
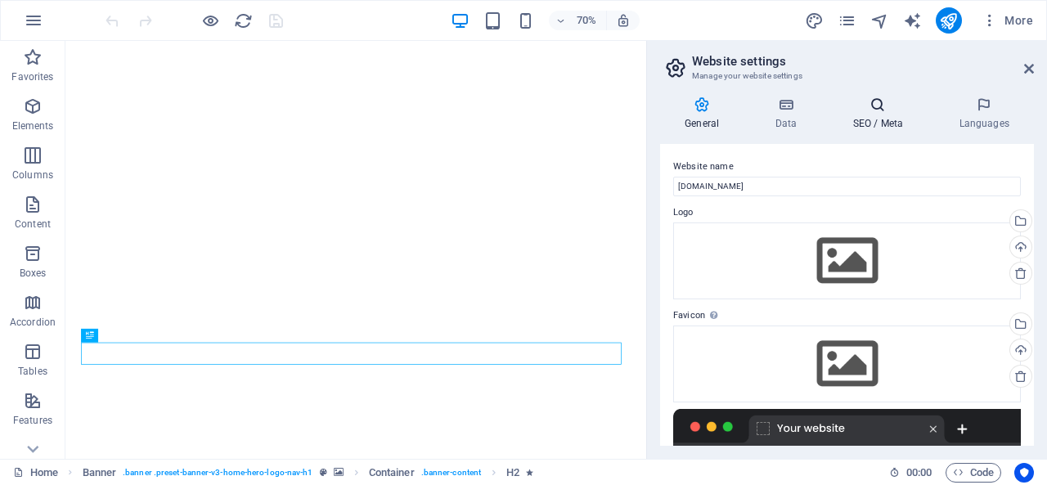
click at [883, 102] on icon at bounding box center [878, 105] width 100 height 16
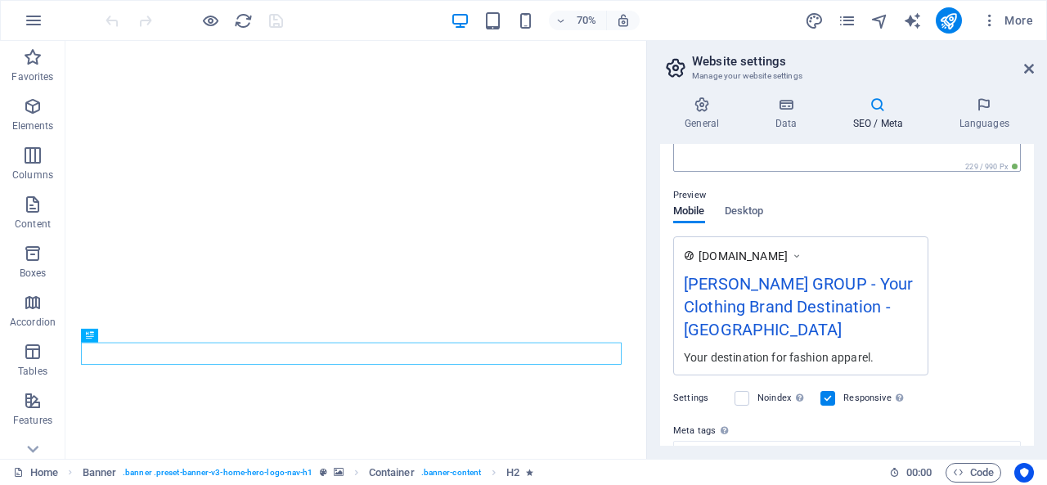
scroll to position [344, 0]
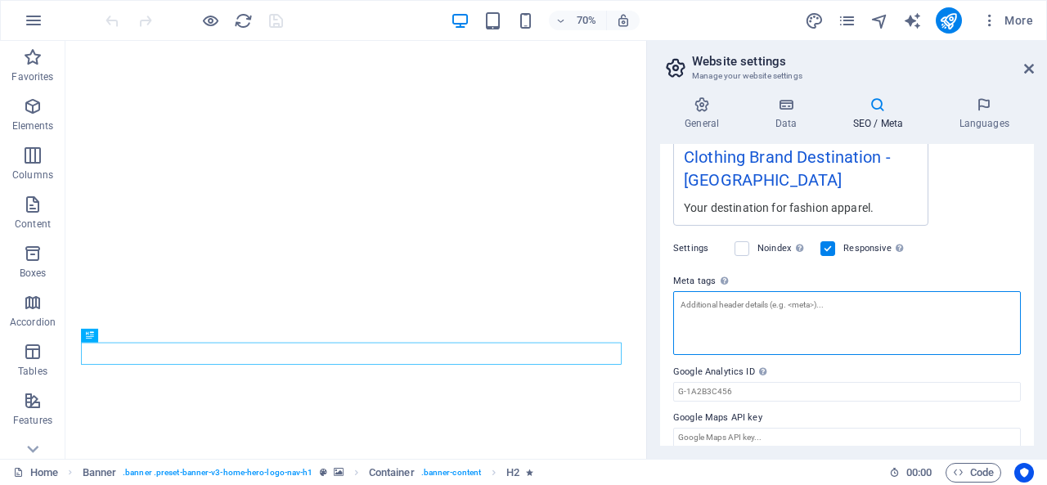
click at [796, 313] on textarea "Meta tags Enter HTML code here that will be placed inside the tags of your webs…" at bounding box center [847, 323] width 348 height 64
paste textarea "<meta name="facebook-domain-verification" content="5zdmew76qjw32aqs1bqzaxbgkc9a…"
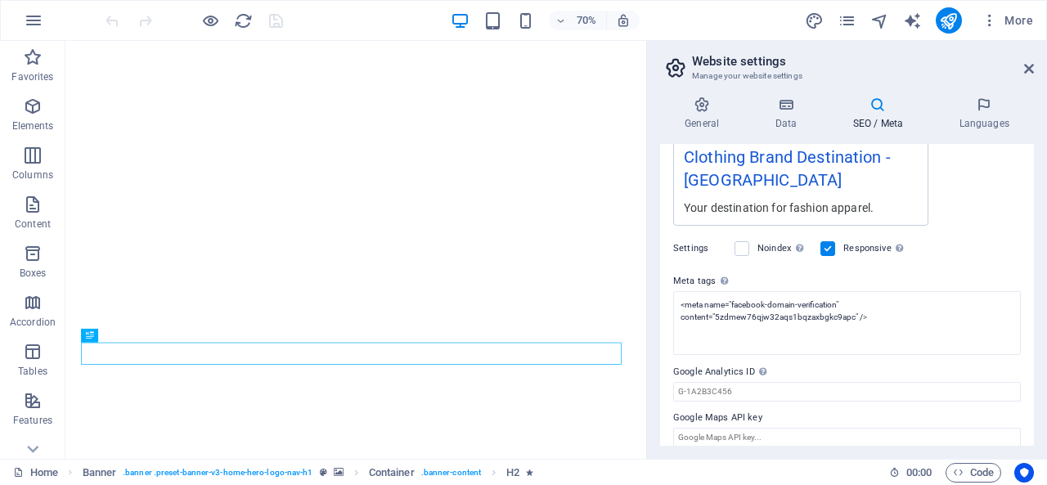
type textarea "<meta name="facebook-domain-verification" content="5zdmew76qjw32aqs1bqzaxbgkc9a…"
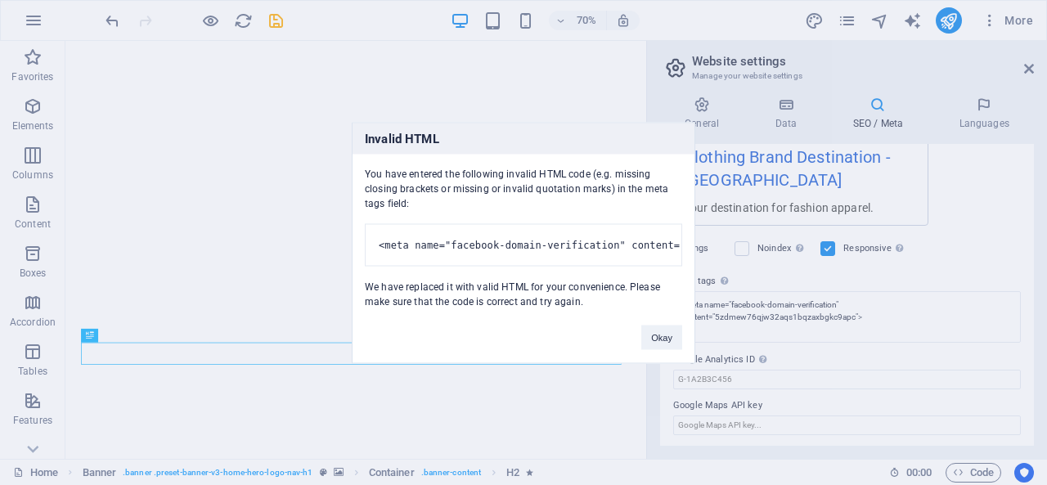
click at [968, 266] on body "MONDOL GROUP Home Favorites Elements Columns Content Boxes Accordion Tables Fea…" at bounding box center [523, 242] width 1047 height 485
click at [674, 331] on button "Okay" at bounding box center [662, 337] width 41 height 25
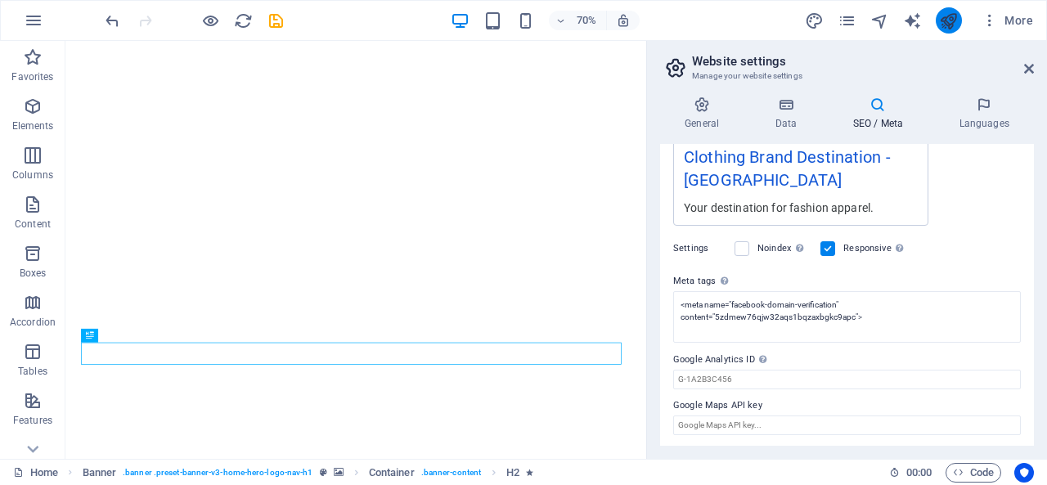
click at [938, 22] on div "More" at bounding box center [922, 20] width 235 height 26
click at [943, 21] on icon "publish" at bounding box center [948, 20] width 19 height 19
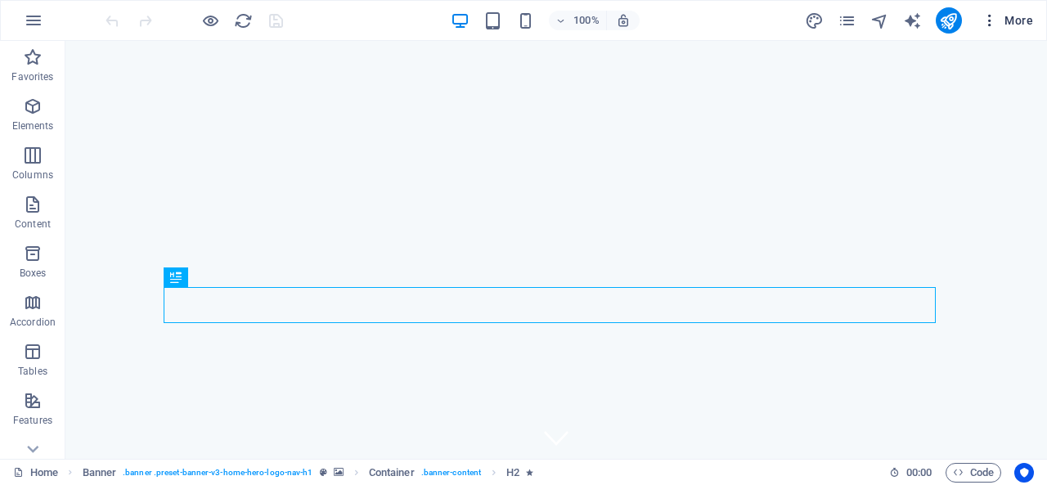
click at [1020, 17] on span "More" at bounding box center [1008, 20] width 52 height 16
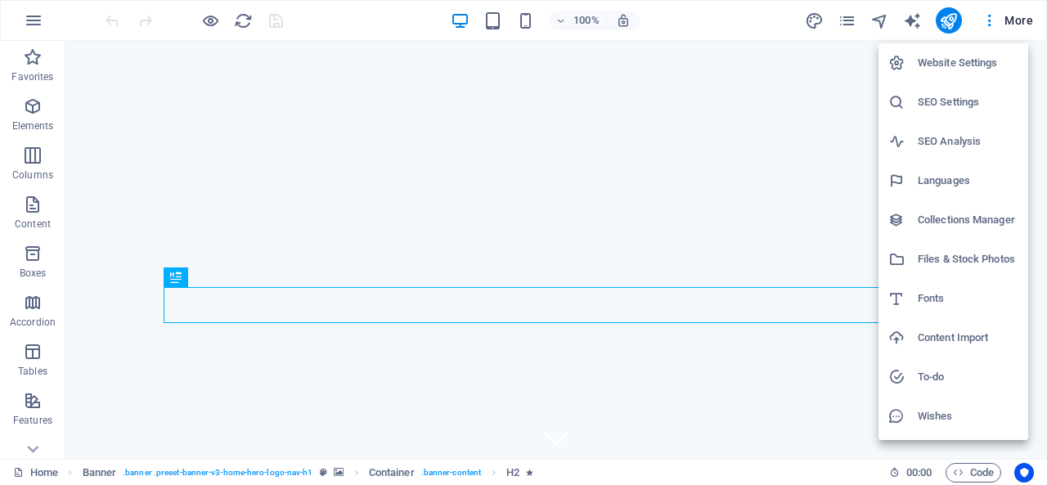
click at [946, 61] on h6 "Website Settings" at bounding box center [968, 63] width 101 height 20
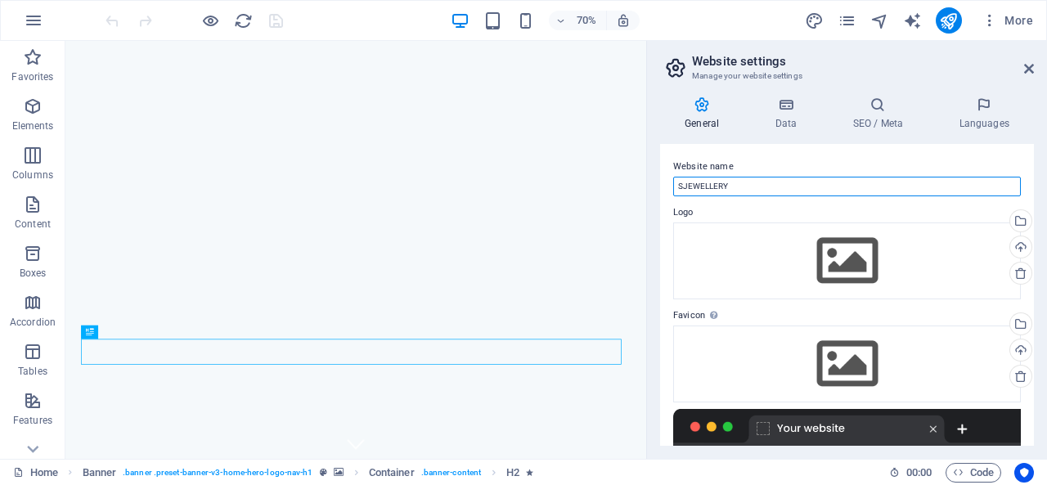
click at [764, 186] on input "SJEWELLERY" at bounding box center [847, 187] width 348 height 20
type input "m"
type input "[PERSON_NAME] GROUP"
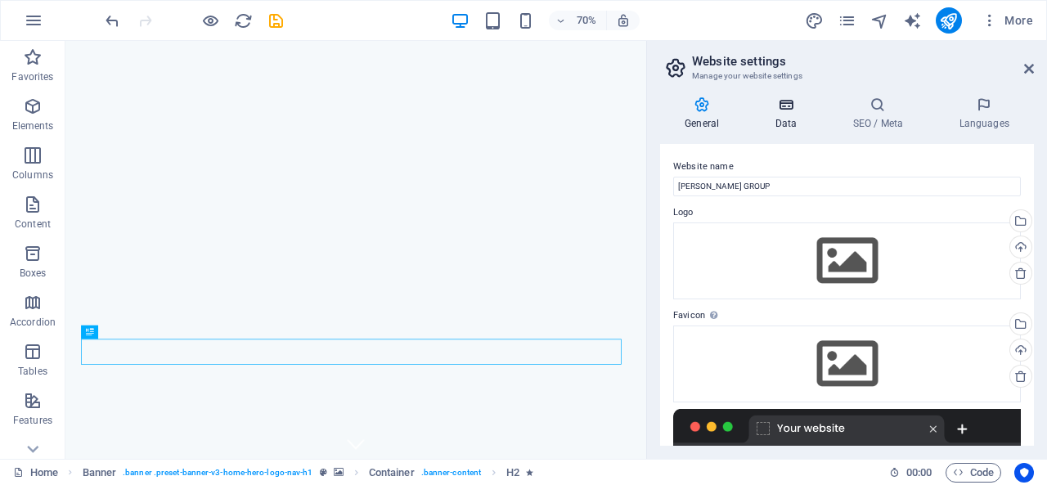
click at [793, 106] on icon at bounding box center [785, 105] width 71 height 16
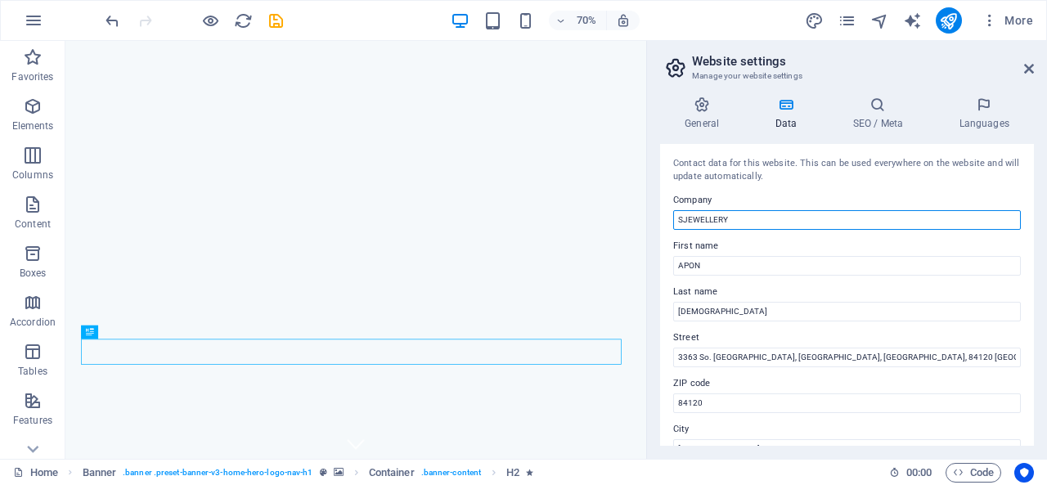
click at [767, 224] on input "SJEWELLERY" at bounding box center [847, 220] width 348 height 20
type input "[PERSON_NAME] GROUP"
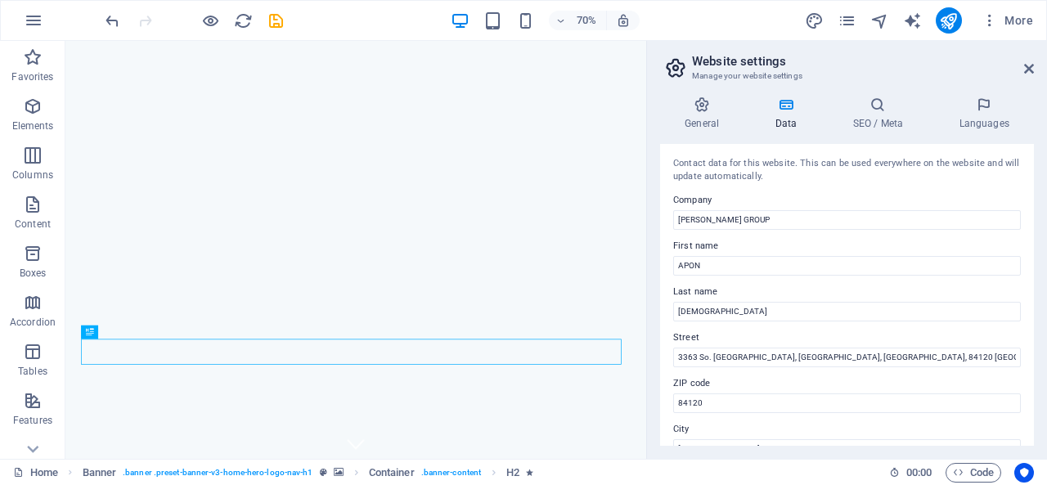
click at [797, 187] on div "Contact data for this website. This can be used everywhere on the website and w…" at bounding box center [847, 295] width 374 height 302
click at [881, 119] on h4 "SEO / Meta" at bounding box center [881, 114] width 106 height 34
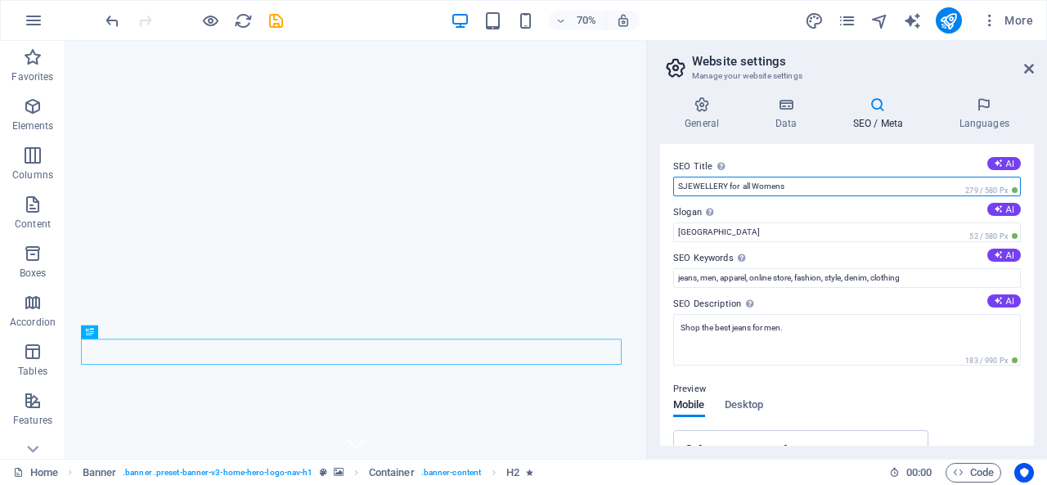
click at [829, 183] on input "SJEWELLERY for all Womens" at bounding box center [847, 187] width 348 height 20
click at [816, 187] on input "SJEWELLERY for all Womens" at bounding box center [847, 187] width 348 height 20
click at [817, 186] on input "SJEWELLERY for all Womens" at bounding box center [847, 187] width 348 height 20
type input "[PERSON_NAME] GROUP FOR ALL CLOTHING BRAND"
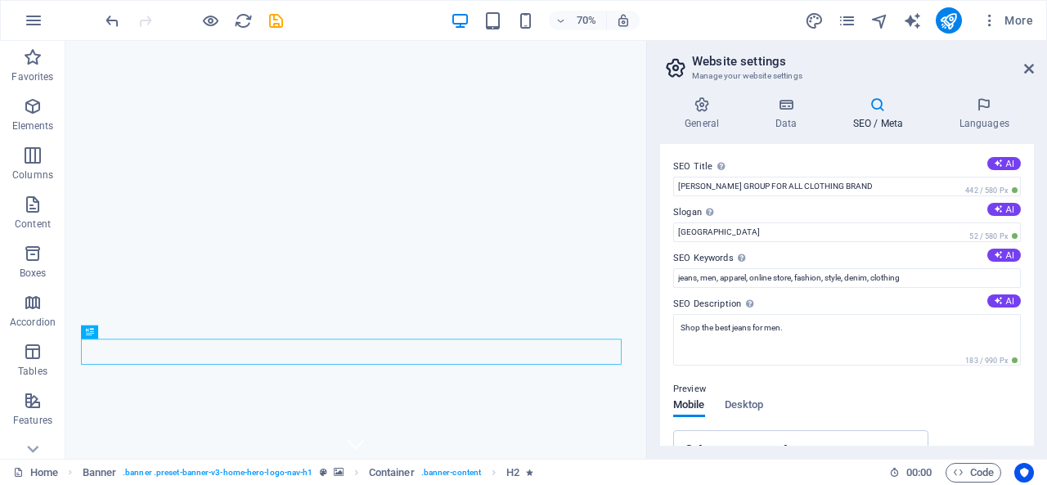
click at [747, 153] on div "SEO Title The title of your website - make it something that stands out in sear…" at bounding box center [847, 295] width 374 height 302
click at [663, 176] on div "SEO Title The title of your website - make it something that stands out in sear…" at bounding box center [847, 295] width 374 height 302
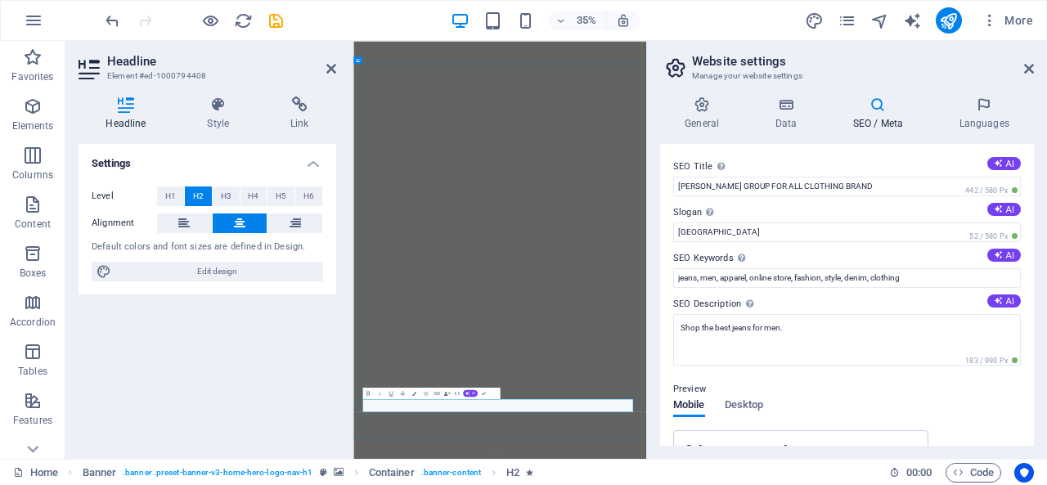
drag, startPoint x: 664, startPoint y: 1088, endPoint x: 758, endPoint y: 439, distance: 655.6
click at [767, 381] on div "Preview" at bounding box center [847, 390] width 348 height 20
click at [690, 23] on div "35% More" at bounding box center [571, 20] width 938 height 26
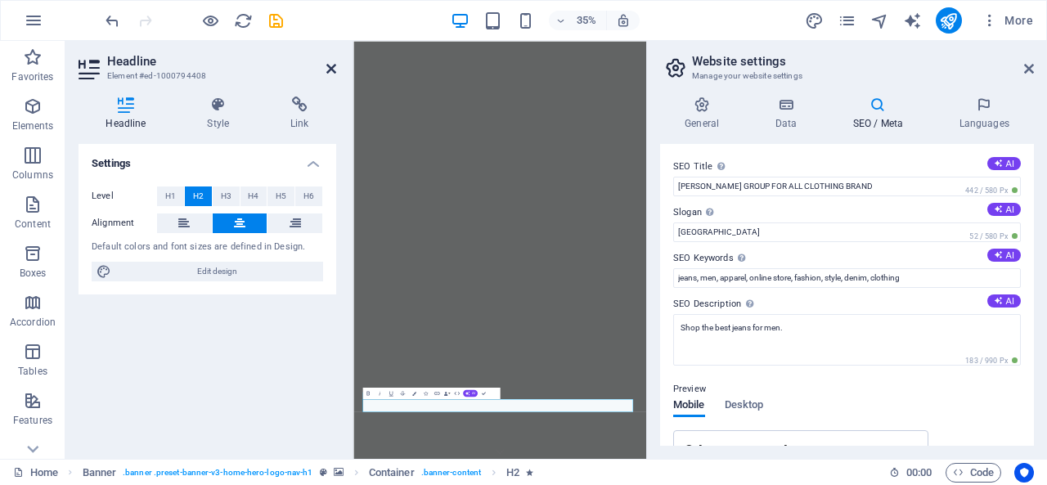
click at [331, 69] on icon at bounding box center [332, 68] width 10 height 13
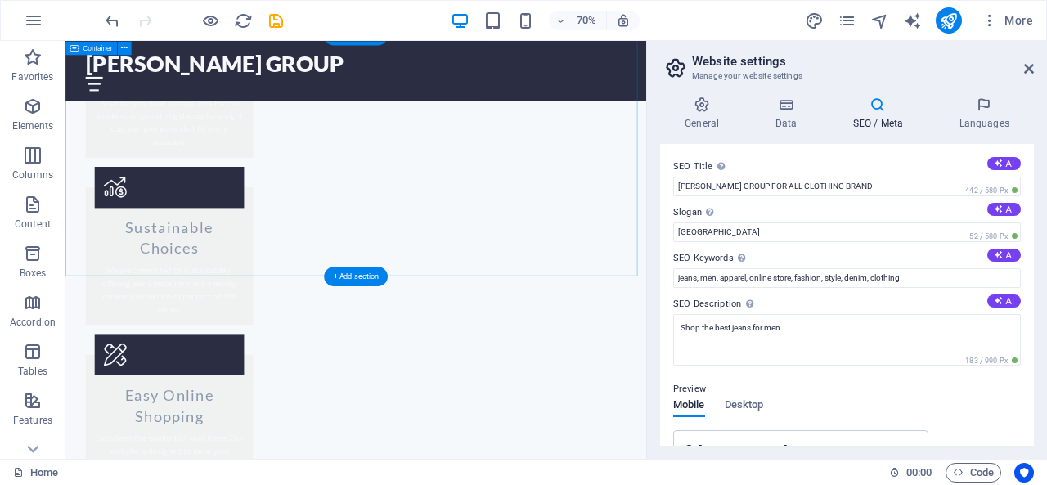
scroll to position [1801, 0]
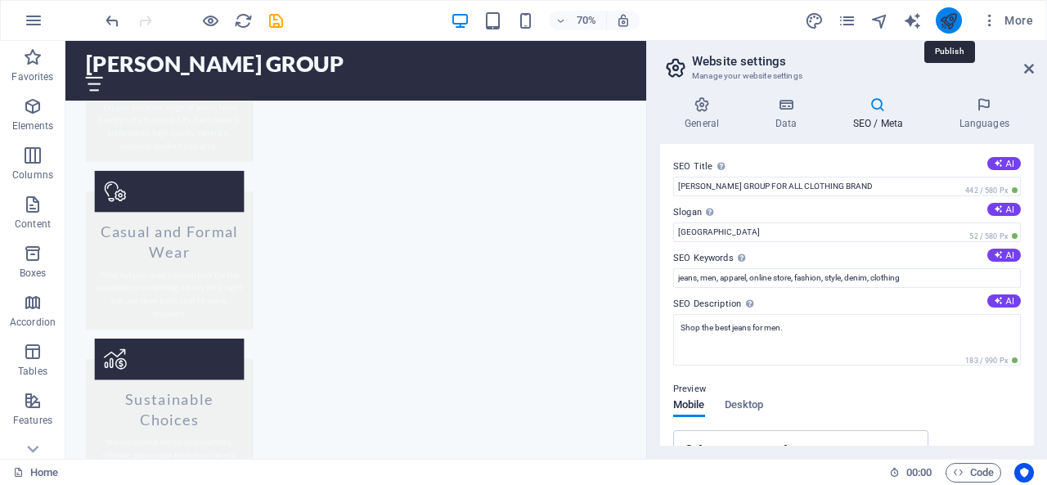
click at [954, 19] on icon "publish" at bounding box center [948, 20] width 19 height 19
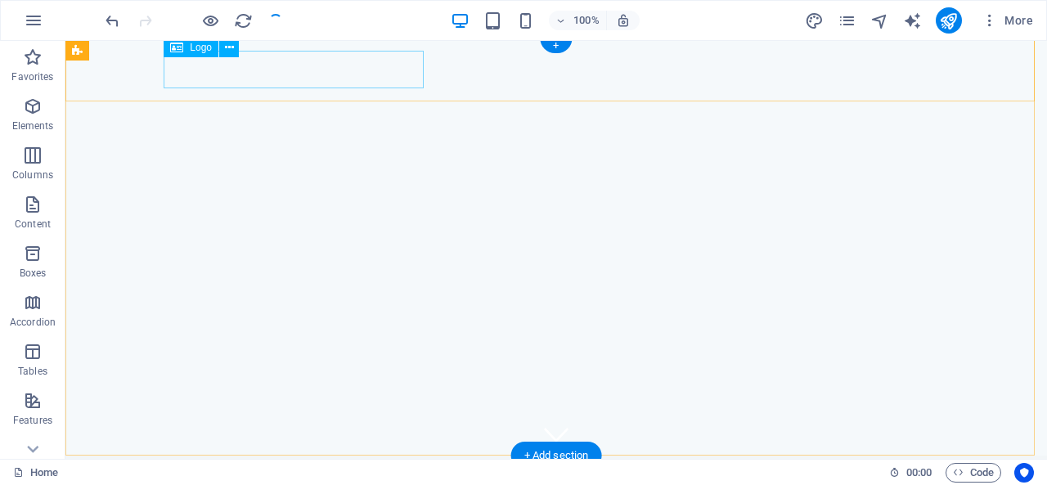
scroll to position [0, 0]
